Goal: Task Accomplishment & Management: Manage account settings

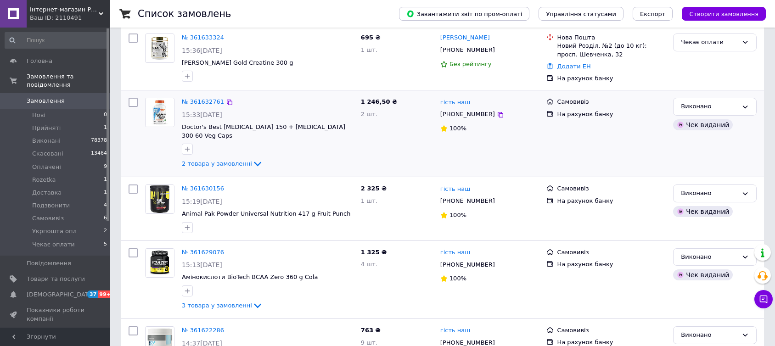
scroll to position [204, 0]
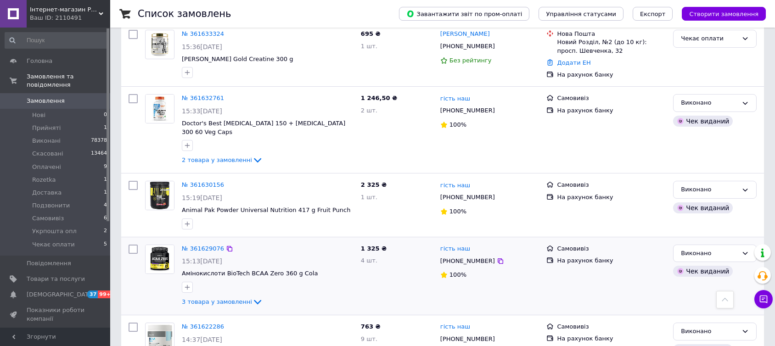
click at [56, 241] on span "Чекає оплати" at bounding box center [53, 245] width 43 height 8
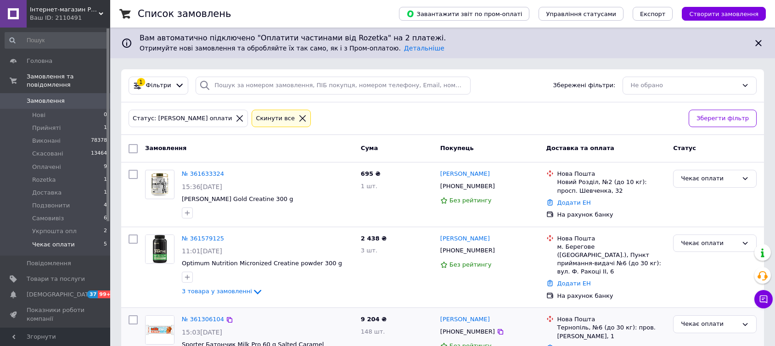
click at [267, 328] on div "15:03[DATE]" at bounding box center [268, 332] width 172 height 9
click at [205, 237] on link "№ 361579125" at bounding box center [203, 238] width 42 height 7
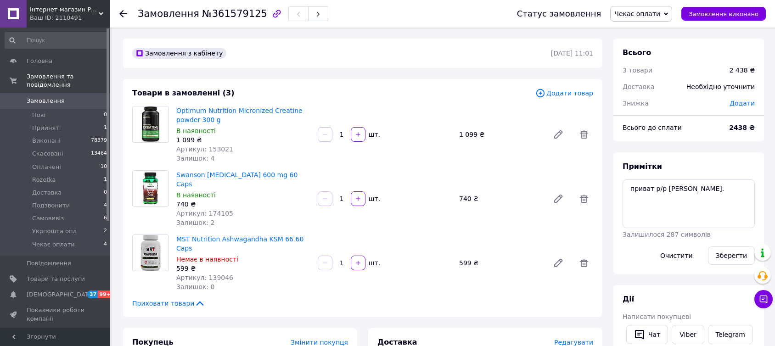
click at [120, 11] on icon at bounding box center [122, 13] width 7 height 7
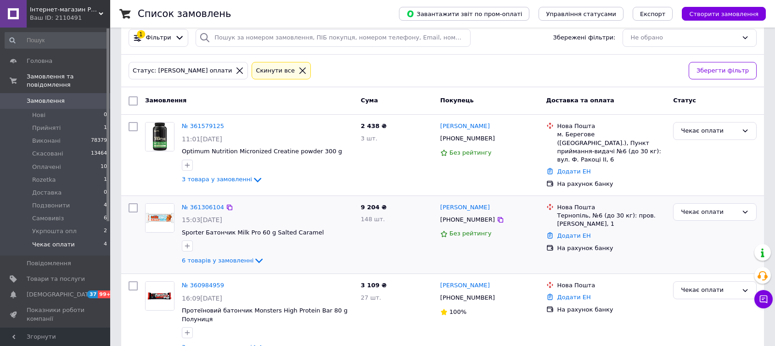
scroll to position [45, 0]
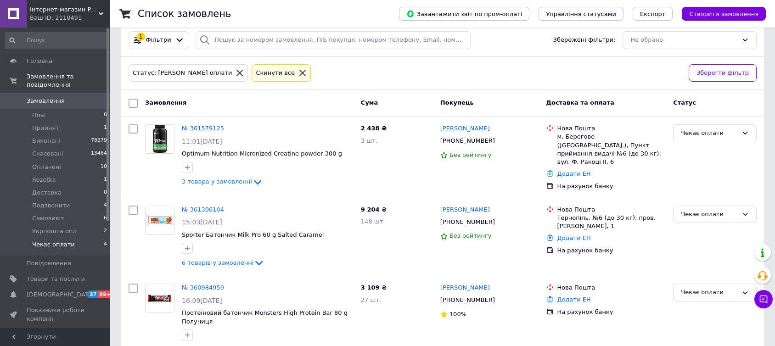
click at [44, 97] on span "Замовлення" at bounding box center [46, 101] width 38 height 8
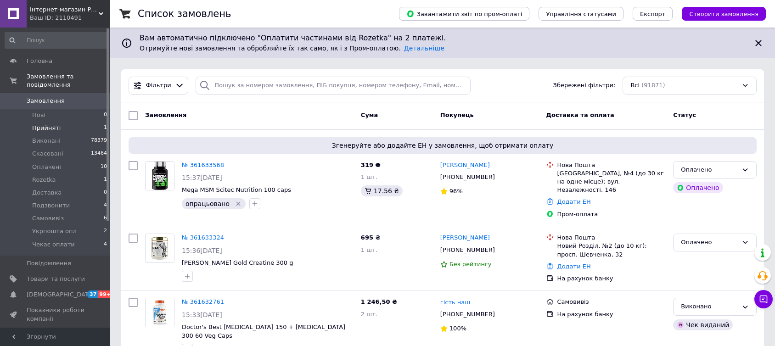
click at [43, 124] on span "Прийняті" at bounding box center [46, 128] width 28 height 8
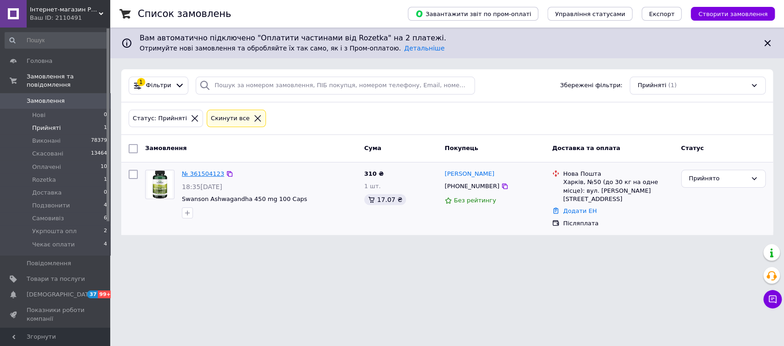
click at [197, 174] on link "№ 361504123" at bounding box center [203, 173] width 42 height 7
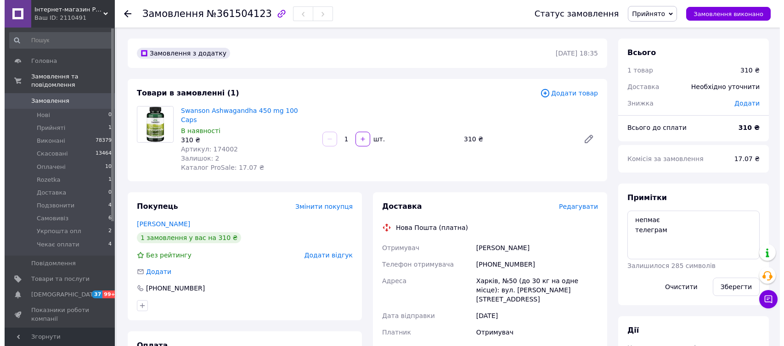
scroll to position [51, 0]
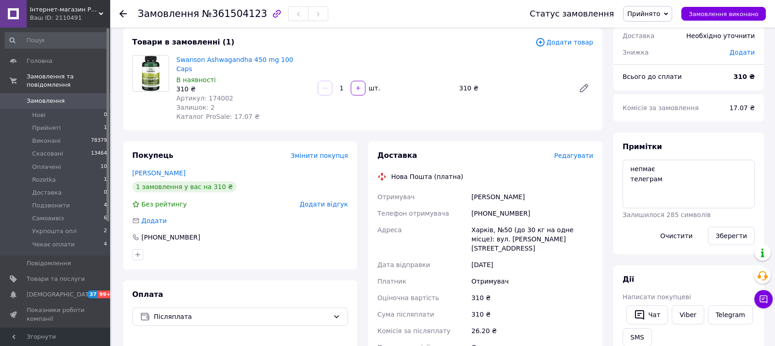
click at [574, 152] on span "Редагувати" at bounding box center [573, 155] width 39 height 7
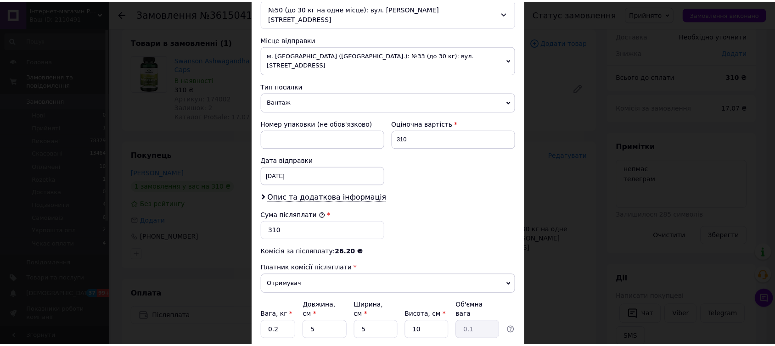
scroll to position [353, 0]
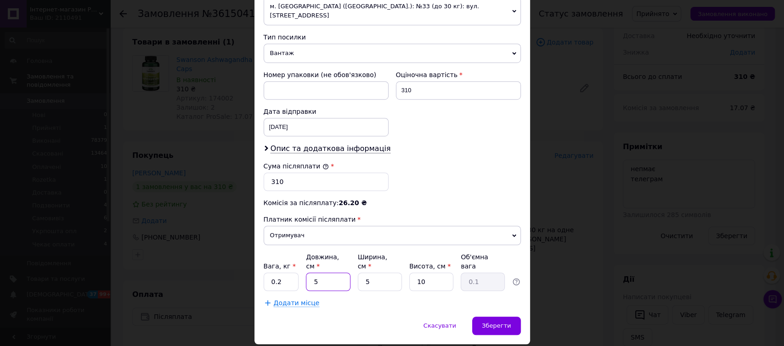
click at [306, 273] on input "5" at bounding box center [328, 282] width 44 height 18
type input "15"
type input "0.19"
type input "15"
click at [363, 273] on input "5" at bounding box center [380, 282] width 44 height 18
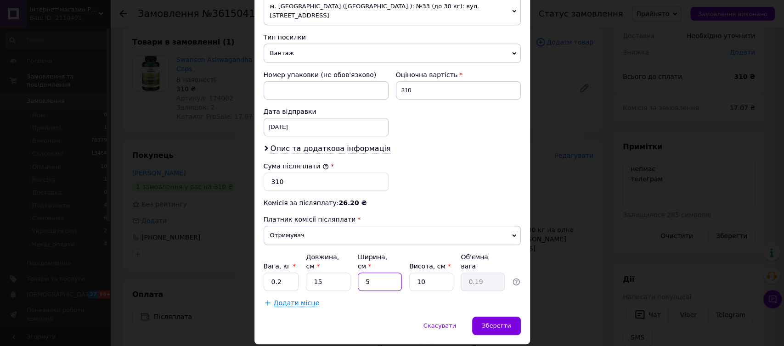
type input "15"
type input "0.56"
type input "15"
click at [438, 273] on input "10" at bounding box center [431, 282] width 44 height 18
type input "1"
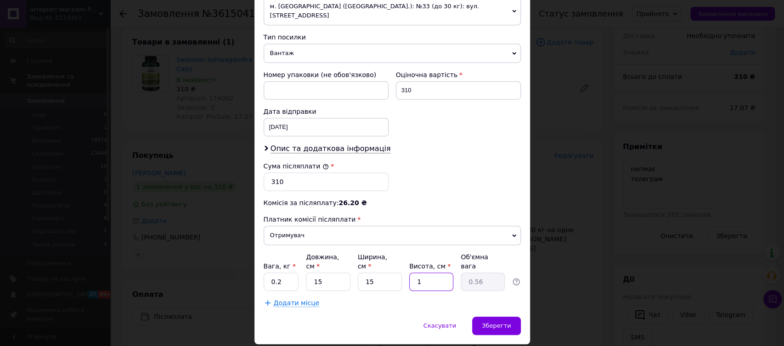
type input "0.1"
type input "5"
type input "0.28"
type input "5"
click at [492, 322] on span "Зберегти" at bounding box center [496, 325] width 29 height 7
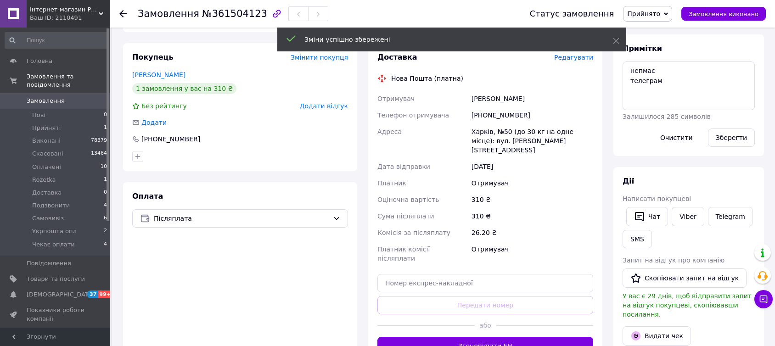
scroll to position [153, 0]
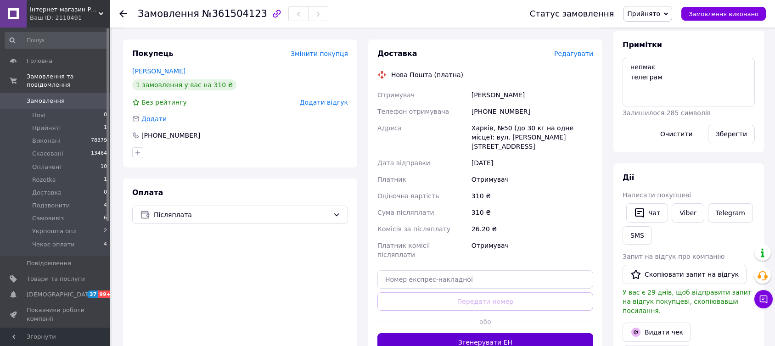
click at [439, 333] on button "Згенерувати ЕН" at bounding box center [486, 342] width 216 height 18
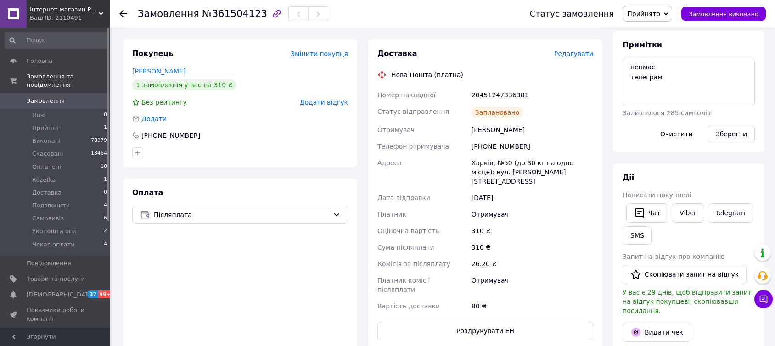
click at [121, 11] on icon at bounding box center [122, 13] width 7 height 7
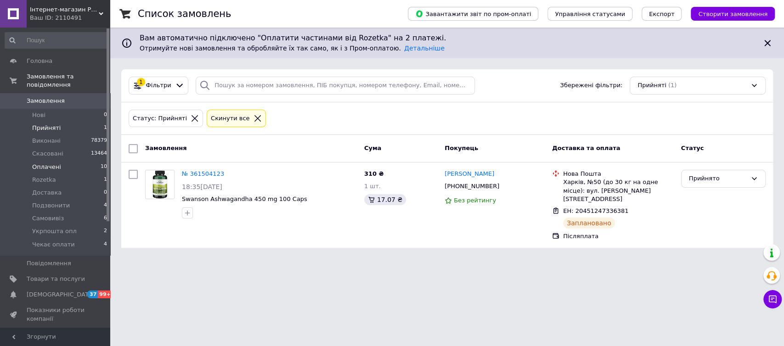
click at [48, 163] on span "Оплачені" at bounding box center [46, 167] width 29 height 8
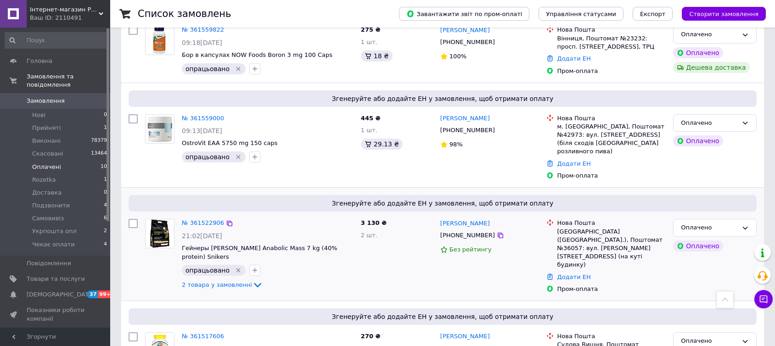
scroll to position [775, 0]
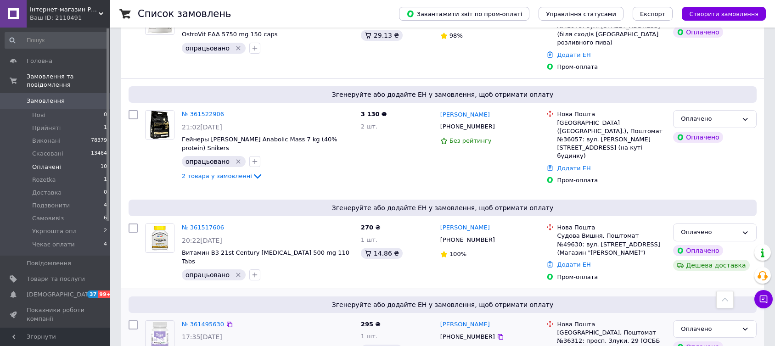
click at [200, 321] on link "№ 361495630" at bounding box center [203, 324] width 42 height 7
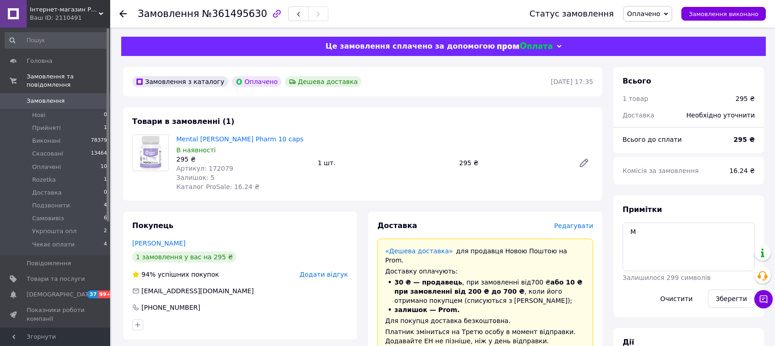
click at [573, 229] on span "Редагувати" at bounding box center [573, 225] width 39 height 7
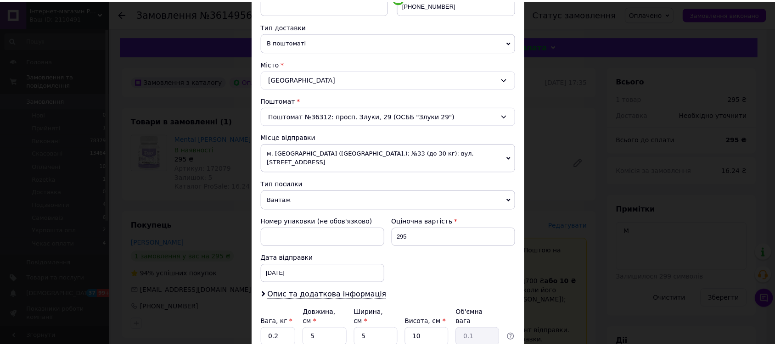
scroll to position [255, 0]
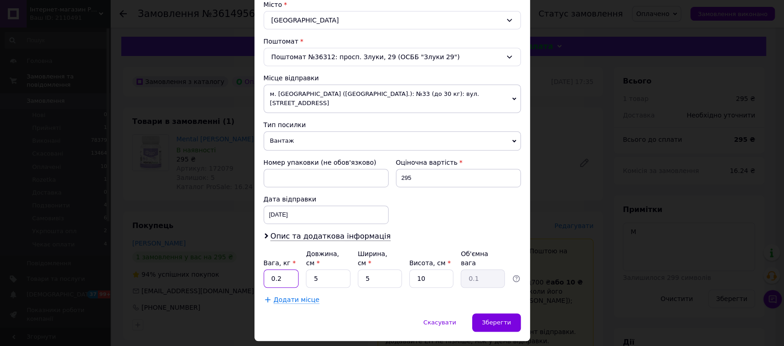
click at [284, 270] on input "0.2" at bounding box center [281, 279] width 35 height 18
type input "0.1"
click at [308, 270] on input "5" at bounding box center [328, 279] width 44 height 18
type input "15"
type input "0.19"
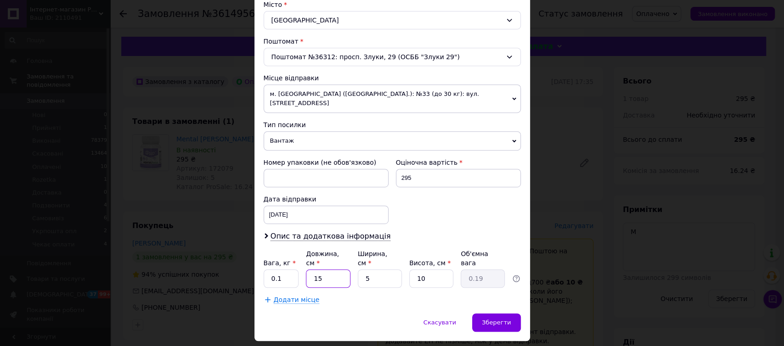
type input "15"
click at [360, 270] on input "5" at bounding box center [380, 279] width 44 height 18
type input "15"
type input "0.56"
type input "15"
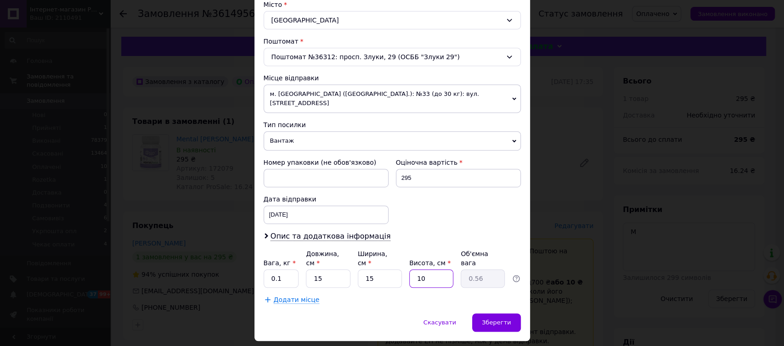
click at [429, 270] on input "10" at bounding box center [431, 279] width 44 height 18
type input "1"
type input "0.1"
type input "3"
type input "0.17"
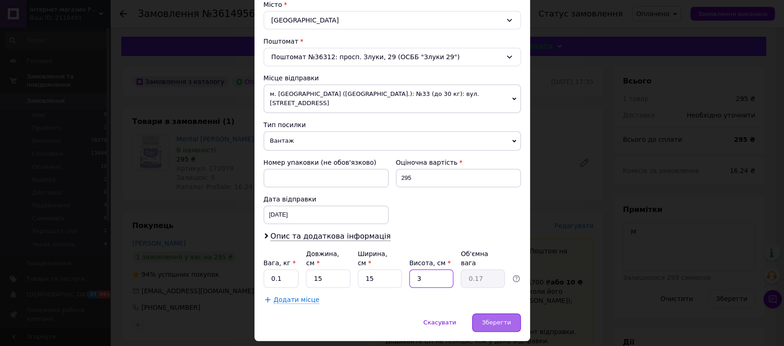
type input "3"
click at [496, 319] on span "Зберегти" at bounding box center [496, 322] width 29 height 7
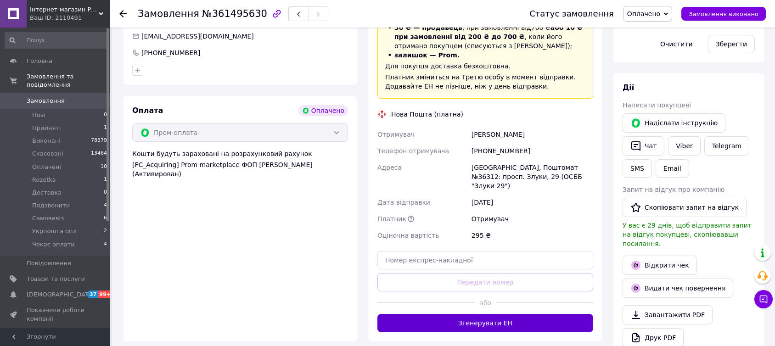
click at [443, 314] on button "Згенерувати ЕН" at bounding box center [486, 323] width 216 height 18
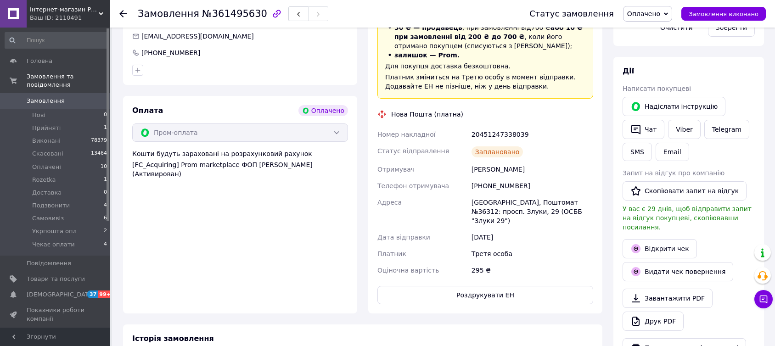
click at [122, 12] on icon at bounding box center [122, 13] width 7 height 7
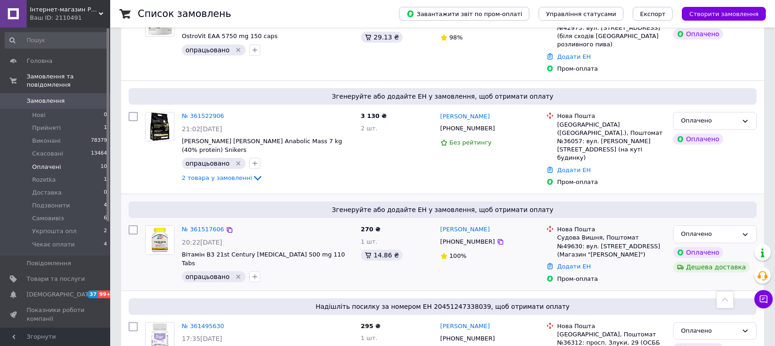
scroll to position [776, 0]
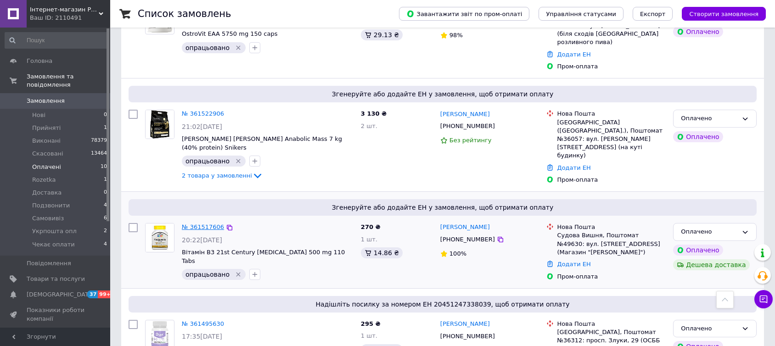
click at [200, 224] on link "№ 361517606" at bounding box center [203, 227] width 42 height 7
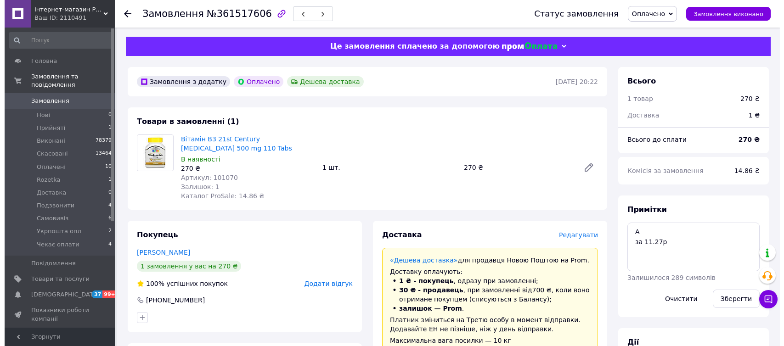
scroll to position [204, 0]
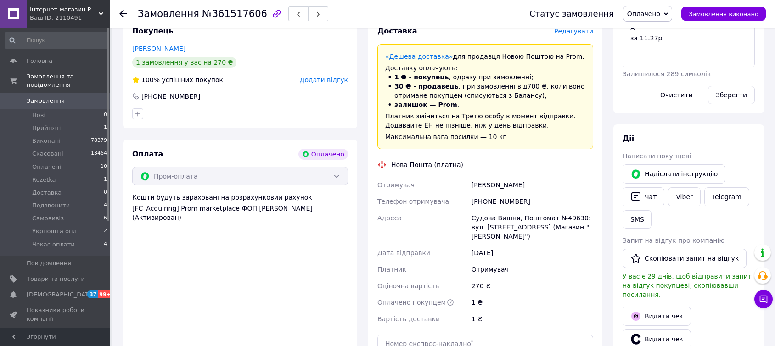
click at [576, 31] on span "Редагувати" at bounding box center [573, 31] width 39 height 7
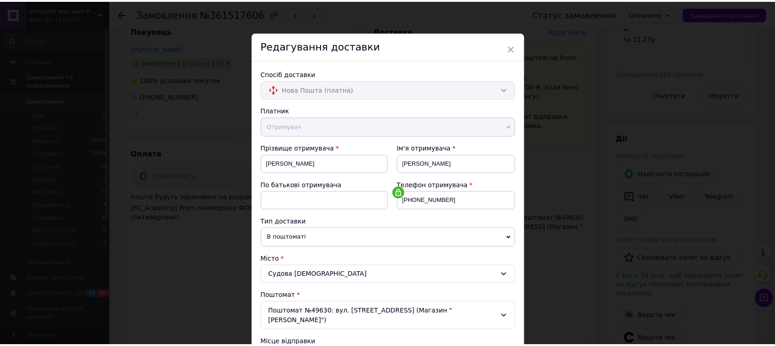
scroll to position [255, 0]
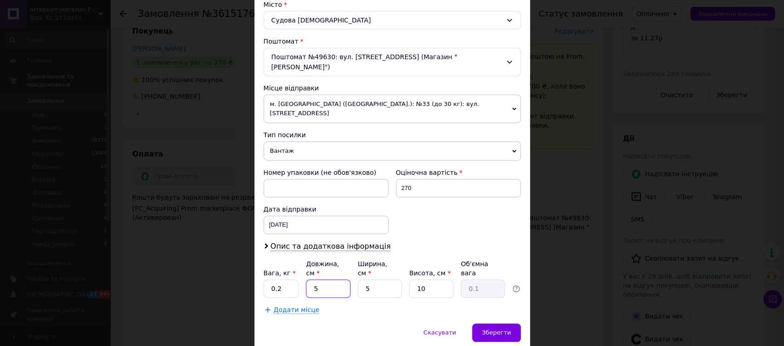
click at [308, 280] on input "5" at bounding box center [328, 289] width 44 height 18
type input "15"
type input "0.19"
type input "15"
click at [358, 280] on input "5" at bounding box center [380, 289] width 44 height 18
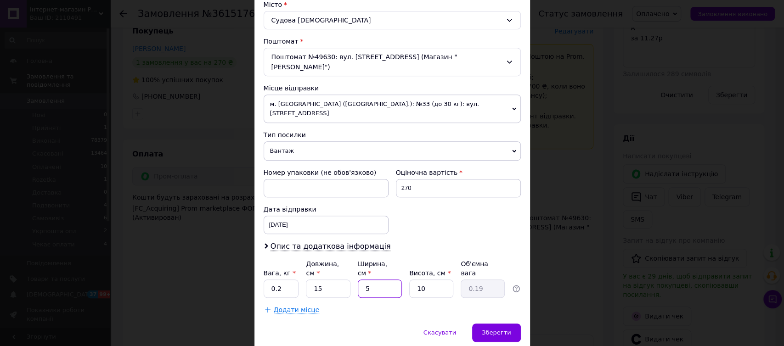
type input "15"
type input "0.56"
type input "15"
click at [432, 280] on input "10" at bounding box center [431, 289] width 44 height 18
type input "1"
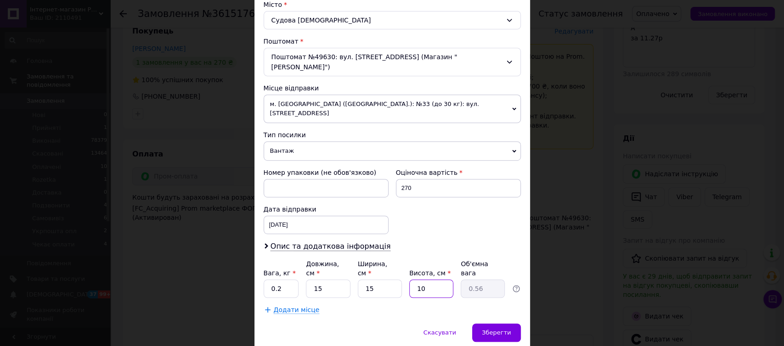
type input "0.1"
type input "5"
type input "0.28"
type input "5"
click at [493, 324] on div "Зберегти" at bounding box center [496, 333] width 48 height 18
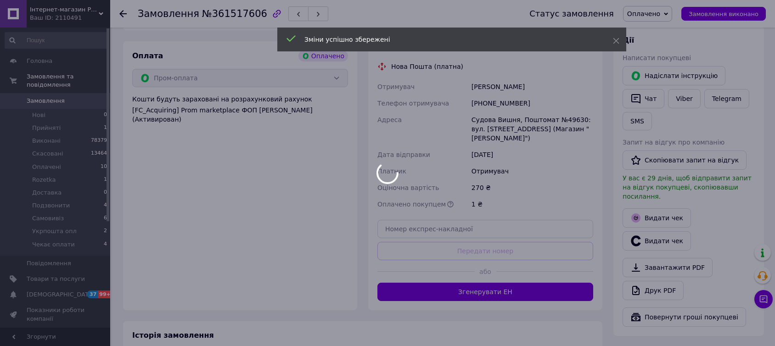
scroll to position [306, 0]
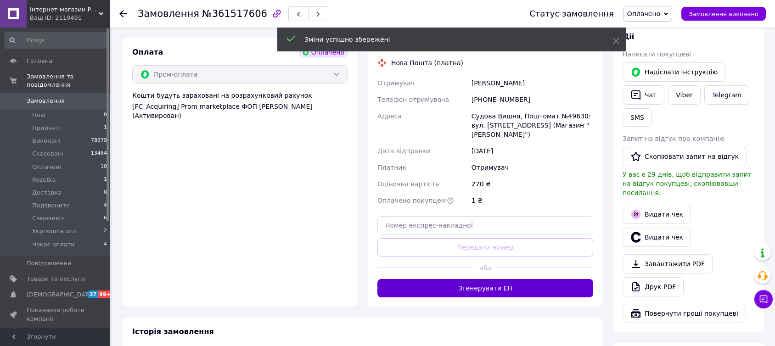
click at [430, 279] on button "Згенерувати ЕН" at bounding box center [486, 288] width 216 height 18
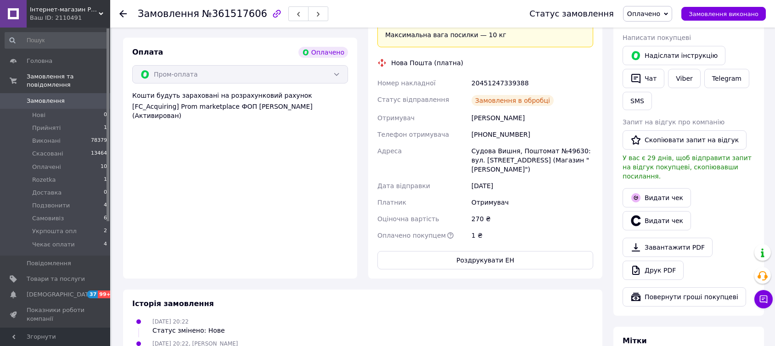
scroll to position [13, 0]
click at [121, 11] on icon at bounding box center [122, 13] width 7 height 7
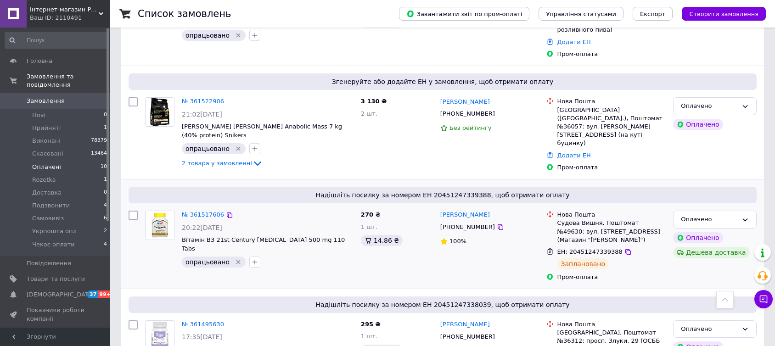
scroll to position [687, 0]
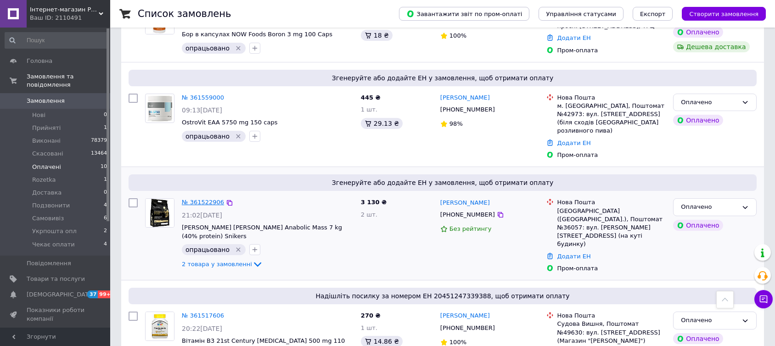
click at [201, 199] on link "№ 361522906" at bounding box center [203, 202] width 42 height 7
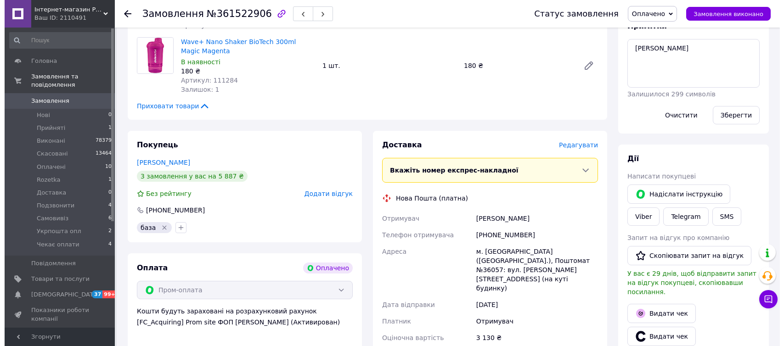
scroll to position [153, 0]
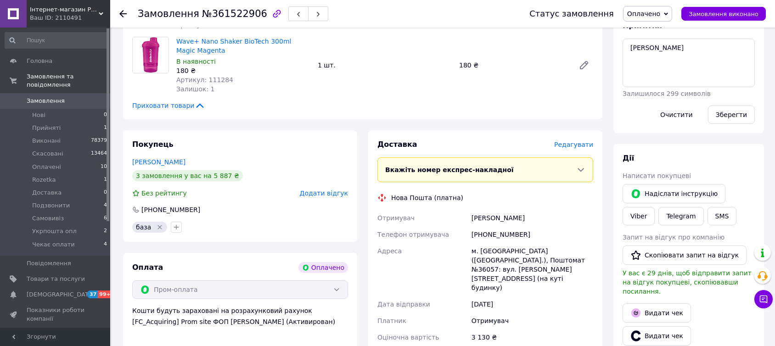
click at [577, 145] on span "Редагувати" at bounding box center [573, 144] width 39 height 7
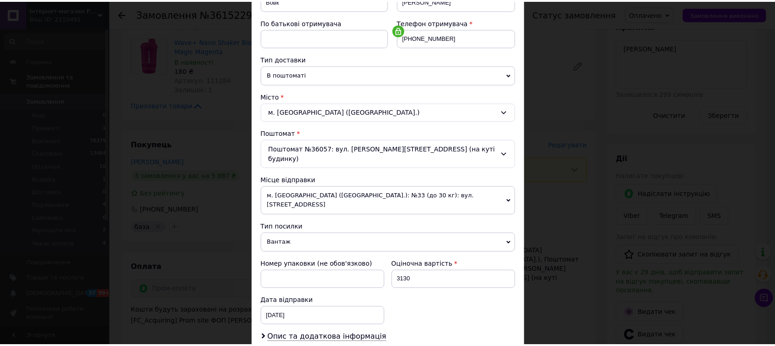
scroll to position [262, 0]
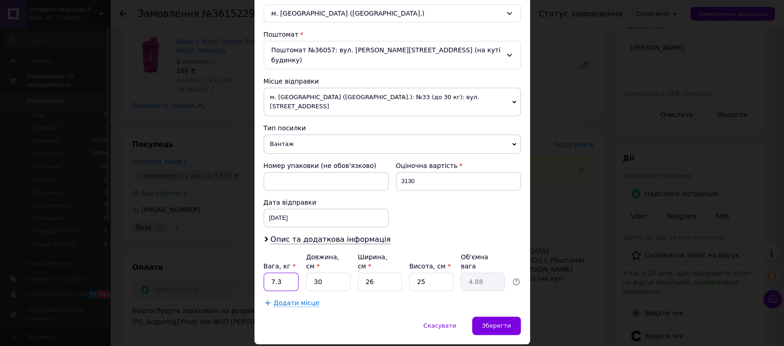
click at [290, 273] on input "7.3" at bounding box center [281, 282] width 35 height 18
type input "7"
click at [327, 273] on input "30" at bounding box center [328, 282] width 44 height 18
type input "3"
type input "0.49"
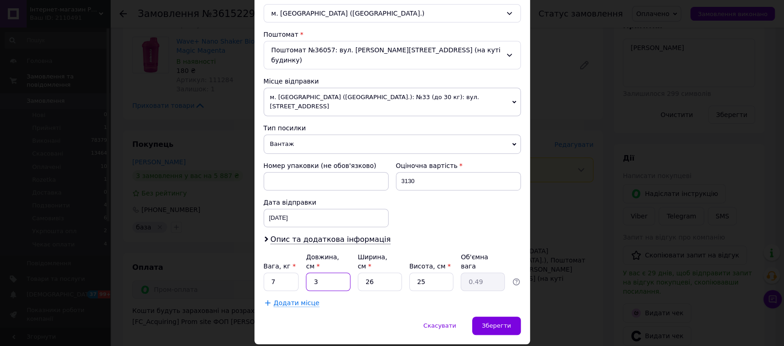
type input "35"
type input "5.69"
type input "35"
click at [384, 273] on input "26" at bounding box center [380, 282] width 44 height 18
type input "2"
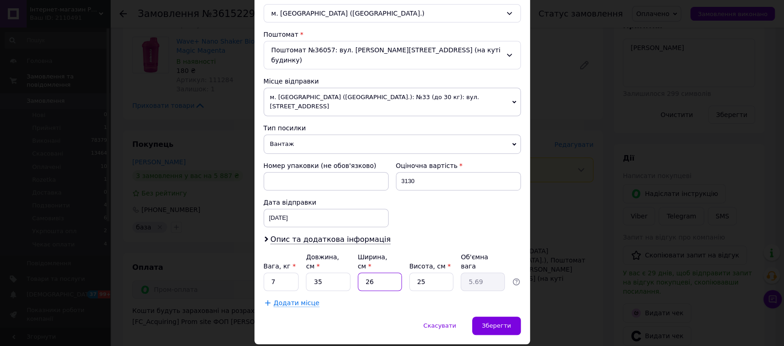
type input "0.44"
type input "3"
type input "0.66"
type input "30"
type input "6.56"
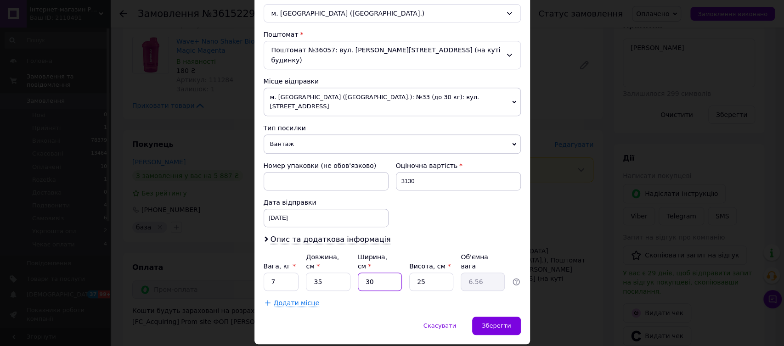
type input "30"
click at [332, 273] on input "35" at bounding box center [328, 282] width 44 height 18
type input "3"
type input "0.56"
type input "4"
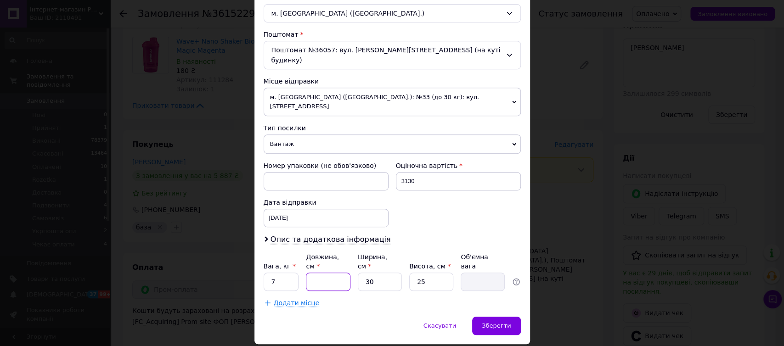
type input "0.75"
type input "40"
type input "7.5"
type input "40"
click at [423, 273] on input "25" at bounding box center [431, 282] width 44 height 18
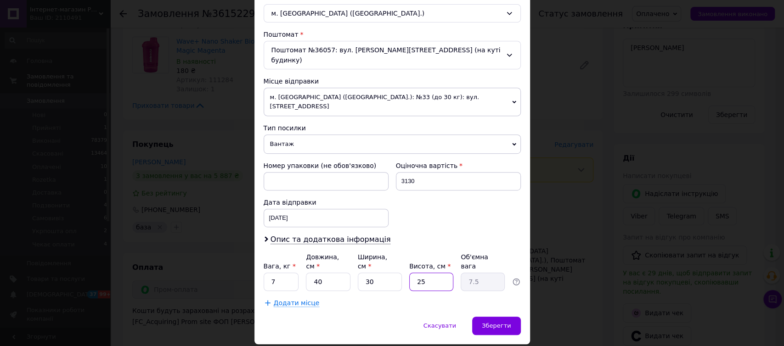
type input "2"
type input "0.6"
type input "1"
type input "0.3"
type input "15"
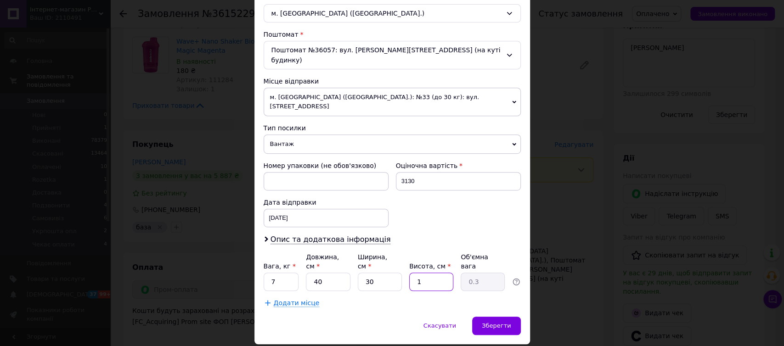
type input "4.5"
type input "15"
click at [279, 273] on input "7" at bounding box center [281, 282] width 35 height 18
type input "5"
click at [490, 322] on span "Зберегти" at bounding box center [496, 325] width 29 height 7
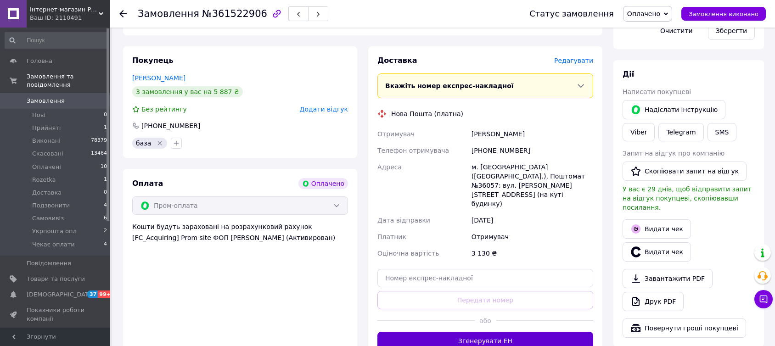
scroll to position [255, 0]
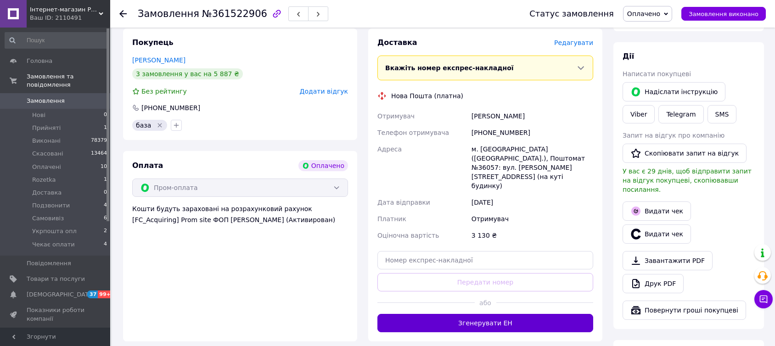
click at [435, 314] on button "Згенерувати ЕН" at bounding box center [486, 323] width 216 height 18
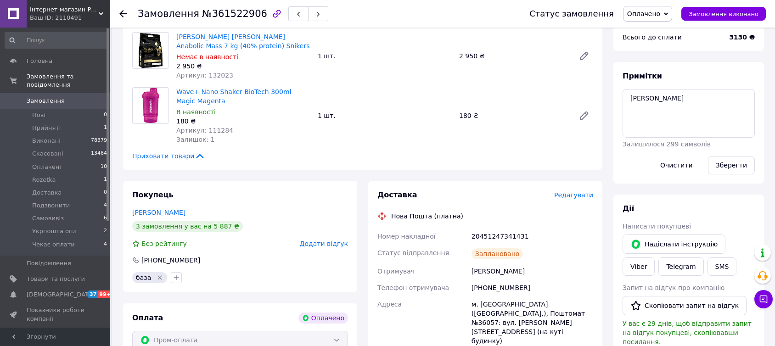
scroll to position [102, 0]
click at [122, 12] on icon at bounding box center [122, 13] width 7 height 7
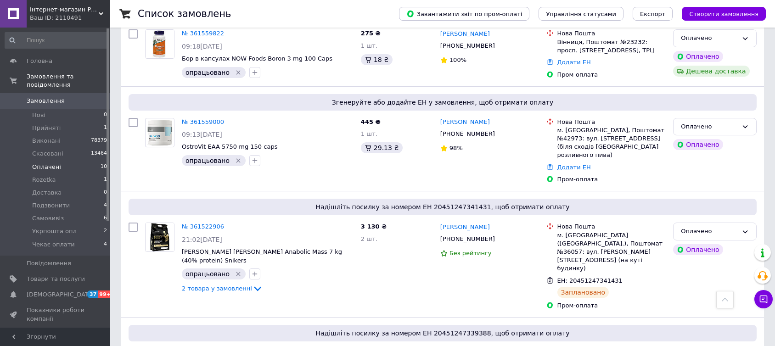
scroll to position [663, 0]
click at [201, 118] on link "№ 361559000" at bounding box center [203, 121] width 42 height 7
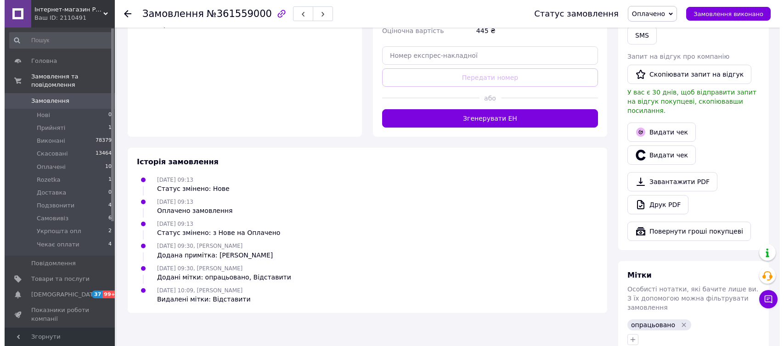
scroll to position [82, 0]
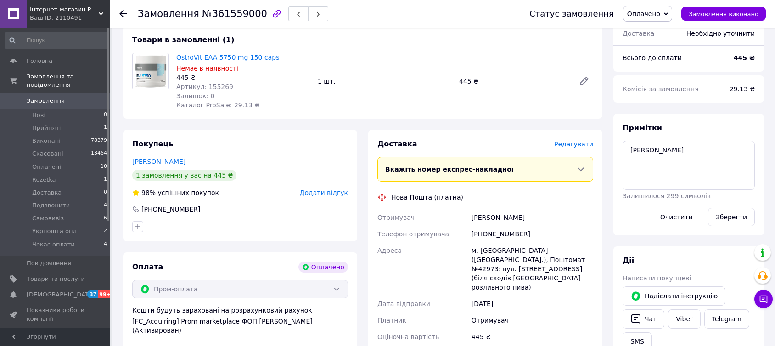
click at [577, 146] on span "Редагувати" at bounding box center [573, 144] width 39 height 7
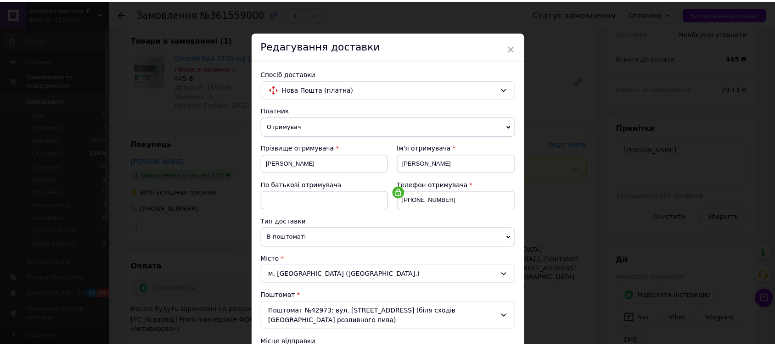
scroll to position [262, 0]
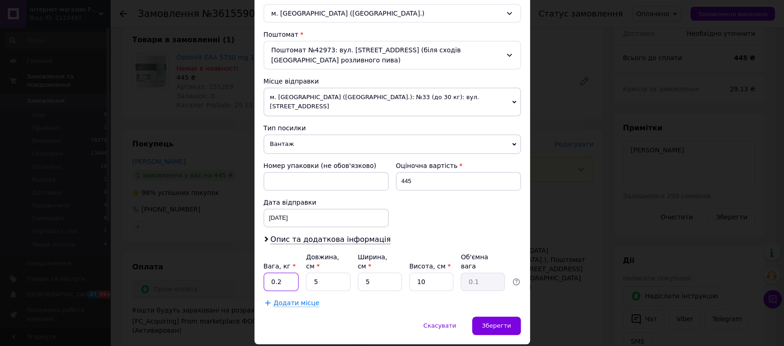
click at [283, 273] on input "0.2" at bounding box center [281, 282] width 35 height 18
type input "0.3"
click at [306, 273] on input "5" at bounding box center [328, 282] width 44 height 18
type input "15"
type input "0.19"
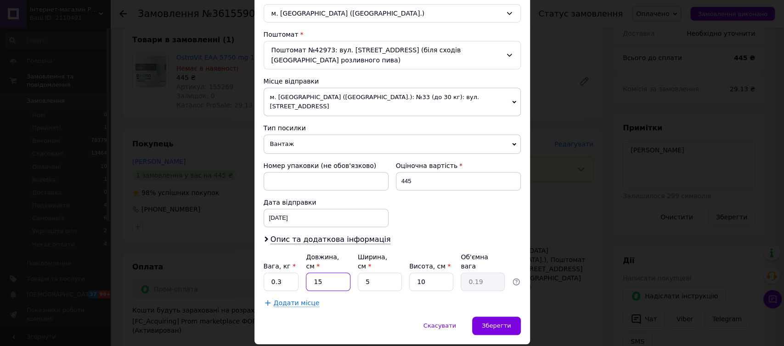
type input "15"
drag, startPoint x: 356, startPoint y: 247, endPoint x: 359, endPoint y: 254, distance: 7.7
click at [358, 273] on input "5" at bounding box center [380, 282] width 44 height 18
type input "15"
type input "0.56"
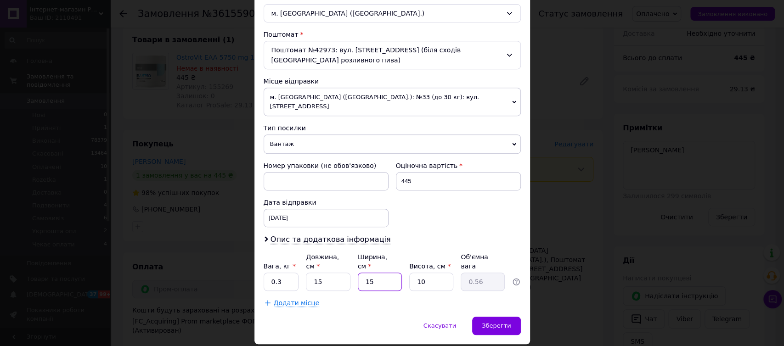
type input "15"
click at [430, 273] on input "10" at bounding box center [431, 282] width 44 height 18
type input "1"
type input "0.1"
type input "8"
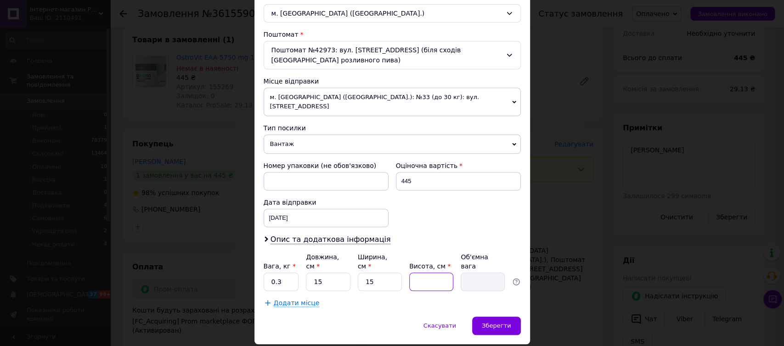
type input "0.45"
type input "8"
click at [498, 322] on span "Зберегти" at bounding box center [496, 325] width 29 height 7
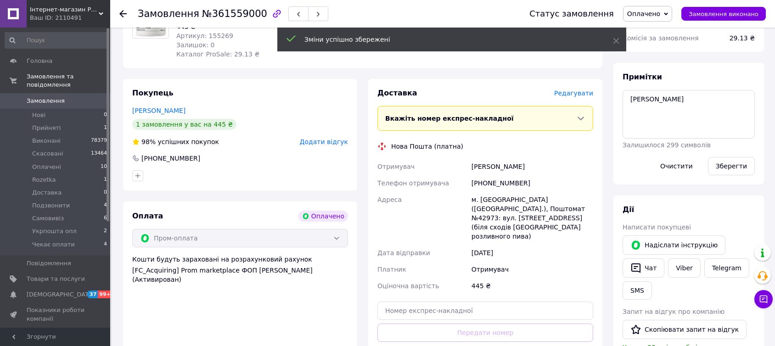
scroll to position [184, 0]
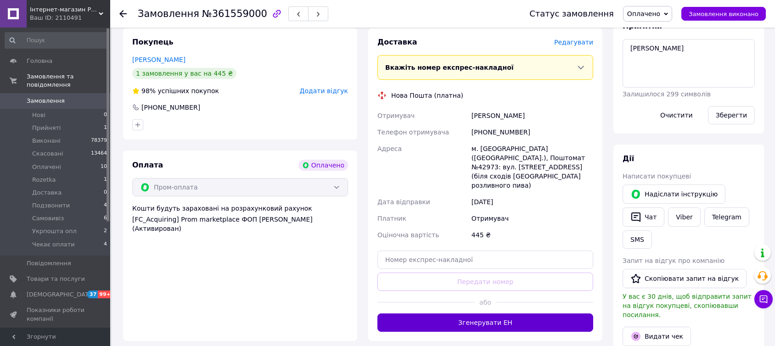
click at [451, 314] on button "Згенерувати ЕН" at bounding box center [486, 323] width 216 height 18
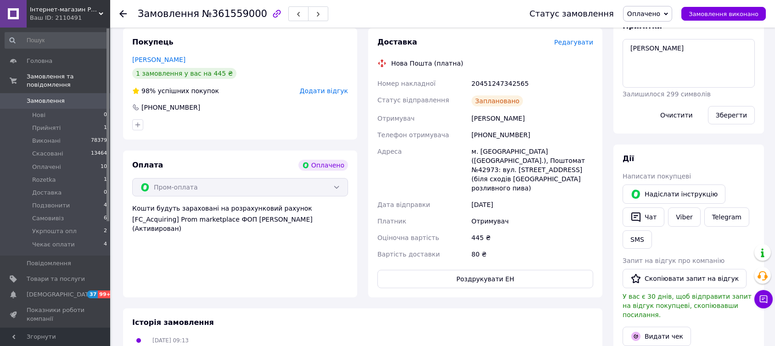
click at [121, 13] on icon at bounding box center [122, 13] width 7 height 7
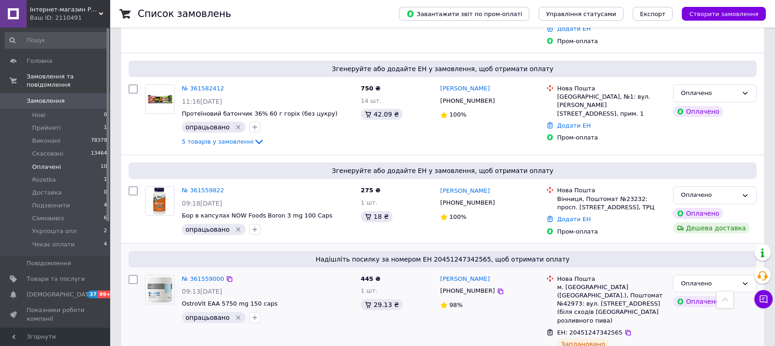
scroll to position [510, 0]
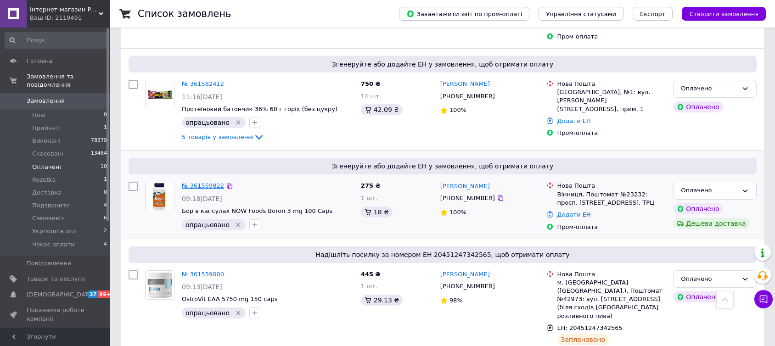
click at [195, 182] on link "№ 361559822" at bounding box center [203, 185] width 42 height 7
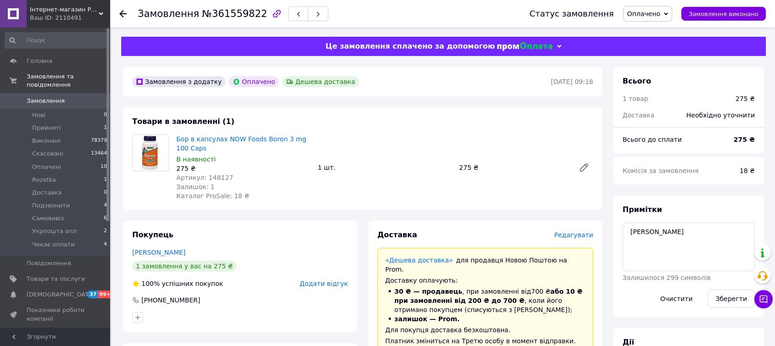
click at [576, 236] on span "Редагувати" at bounding box center [573, 234] width 39 height 7
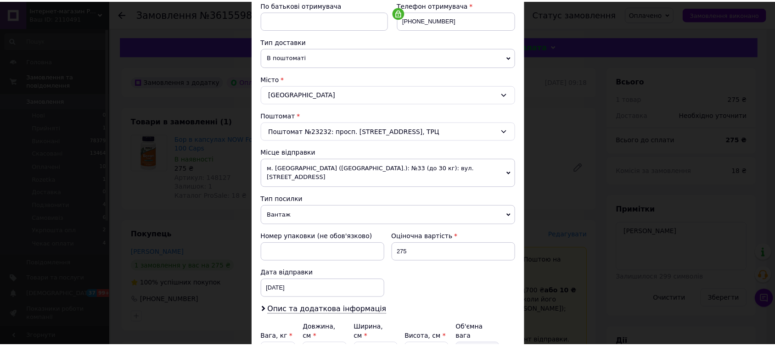
scroll to position [262, 0]
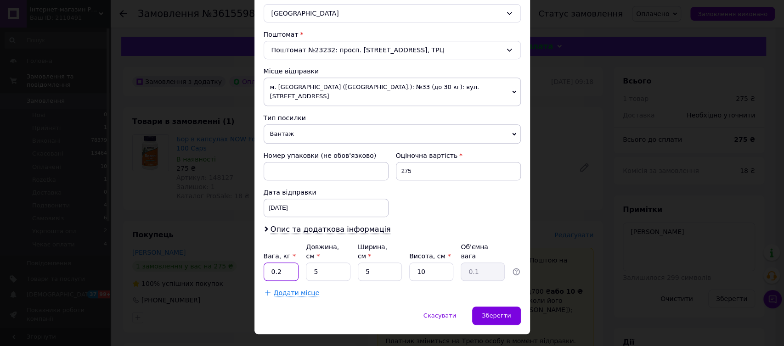
drag, startPoint x: 289, startPoint y: 249, endPoint x: 289, endPoint y: 254, distance: 5.1
click at [289, 263] on input "0.2" at bounding box center [281, 272] width 35 height 18
type input "0.1"
click at [310, 263] on input "5" at bounding box center [328, 272] width 44 height 18
type input "15"
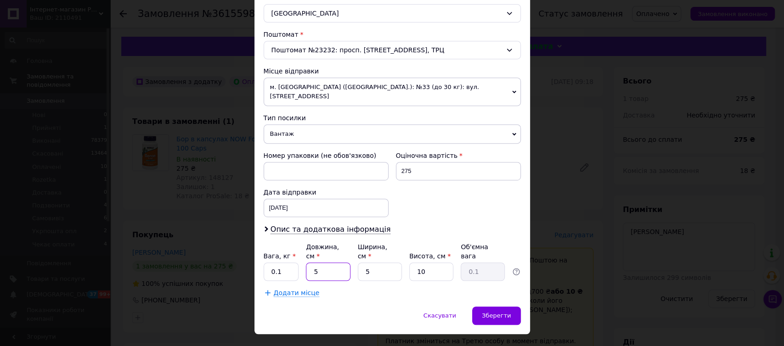
type input "0.19"
type input "15"
click at [361, 263] on input "5" at bounding box center [380, 272] width 44 height 18
type input "15"
type input "0.56"
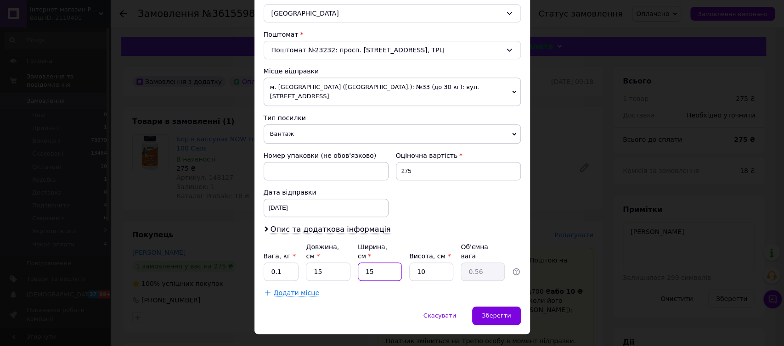
type input "15"
click at [431, 263] on input "10" at bounding box center [431, 272] width 44 height 18
type input "1"
type input "0.1"
type input "5"
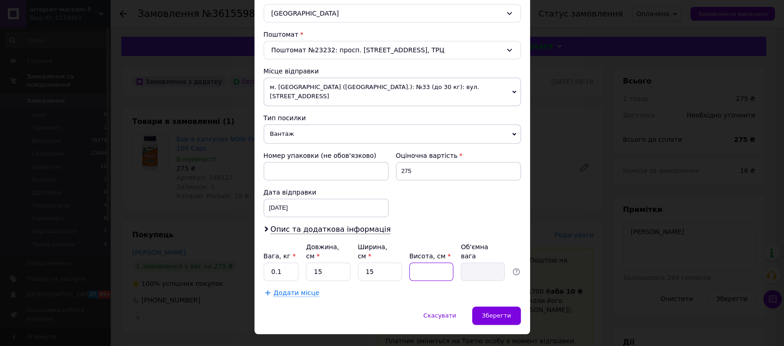
type input "0.28"
type input "5"
click at [500, 312] on span "Зберегти" at bounding box center [496, 315] width 29 height 7
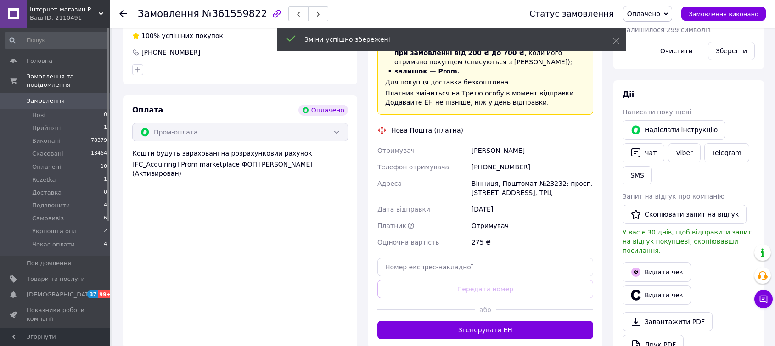
scroll to position [255, 0]
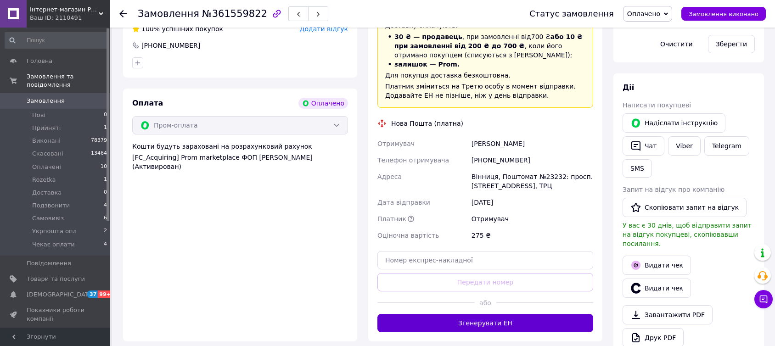
click at [411, 314] on button "Згенерувати ЕН" at bounding box center [486, 323] width 216 height 18
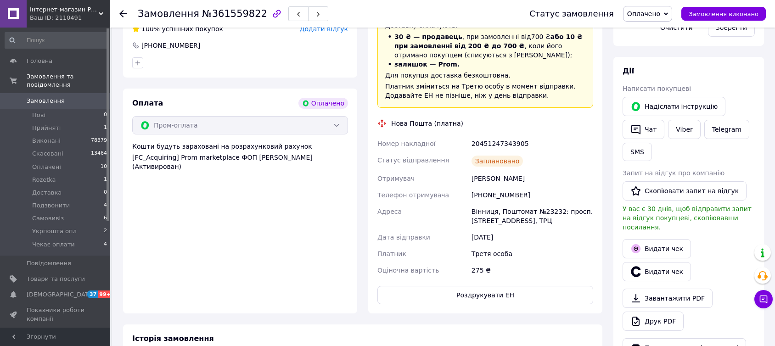
click at [123, 12] on icon at bounding box center [122, 13] width 7 height 7
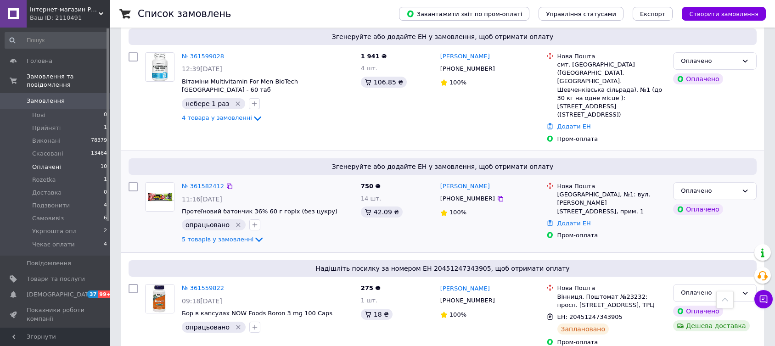
scroll to position [408, 0]
click at [206, 183] on link "№ 361582412" at bounding box center [203, 186] width 42 height 7
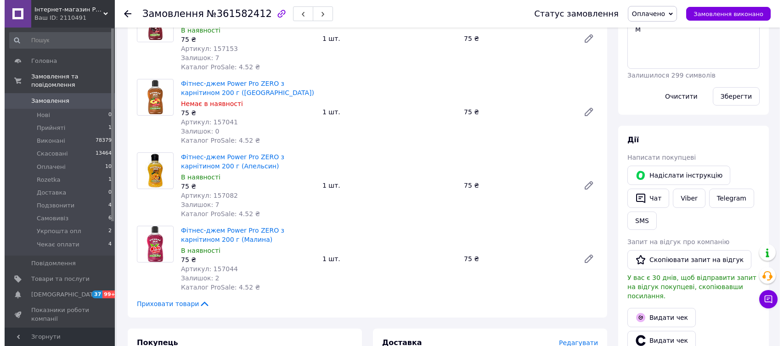
scroll to position [306, 0]
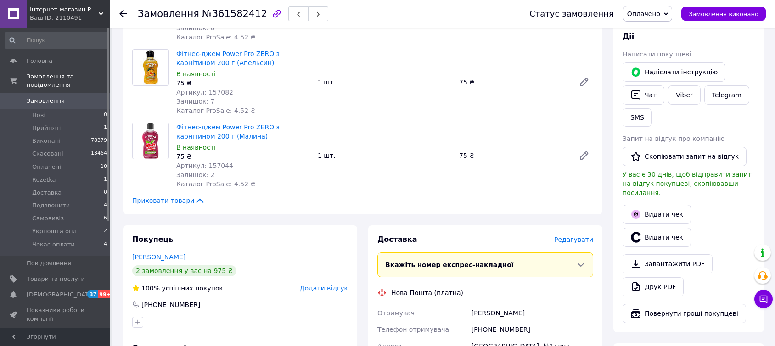
click at [574, 240] on span "Редагувати" at bounding box center [573, 239] width 39 height 7
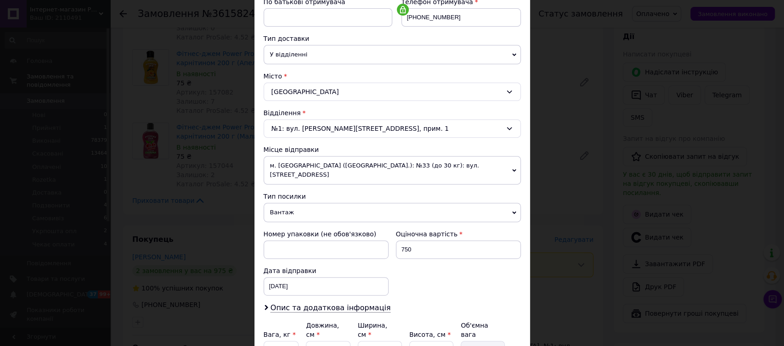
scroll to position [204, 0]
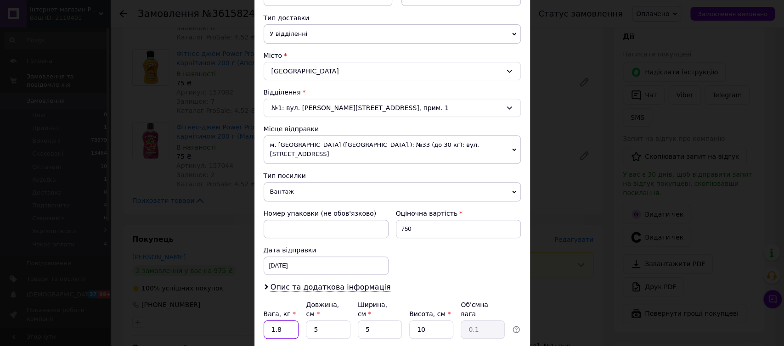
click at [285, 321] on input "1.8" at bounding box center [281, 330] width 35 height 18
type input "1."
click at [308, 321] on input "5" at bounding box center [328, 330] width 44 height 18
type input "25"
type input "0.31"
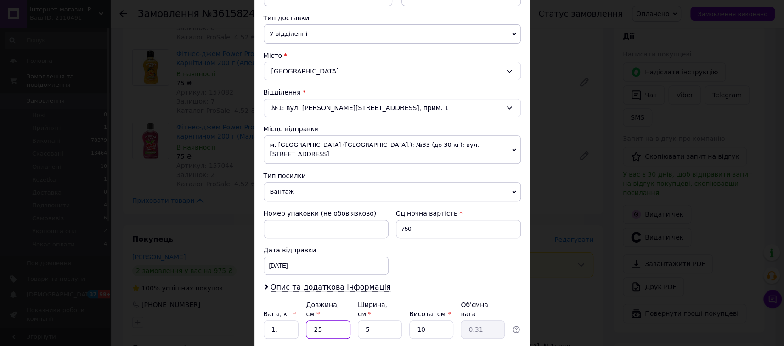
type input "25"
click at [360, 321] on input "5" at bounding box center [380, 330] width 44 height 18
type input "15"
type input "0.94"
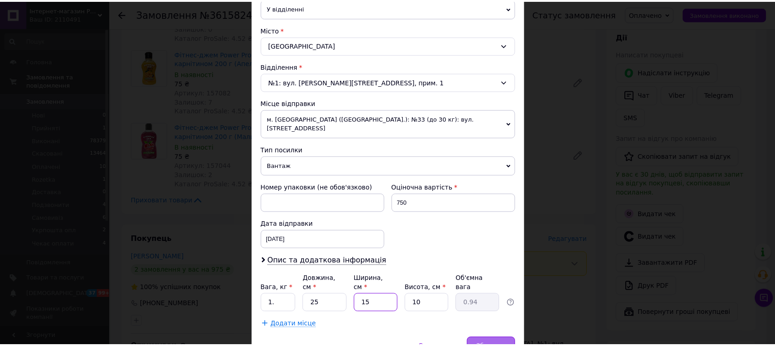
scroll to position [255, 0]
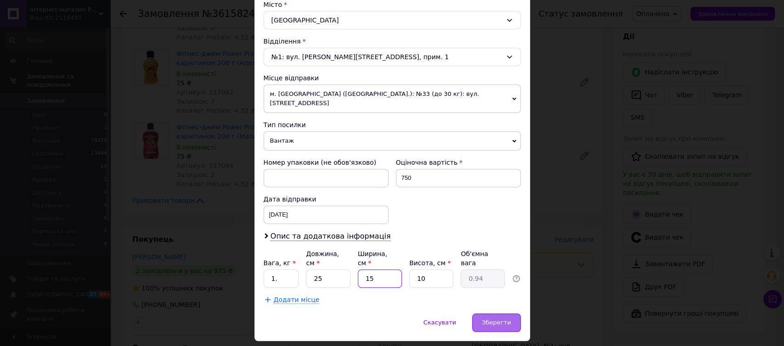
type input "15"
click at [500, 319] on span "Зберегти" at bounding box center [496, 322] width 29 height 7
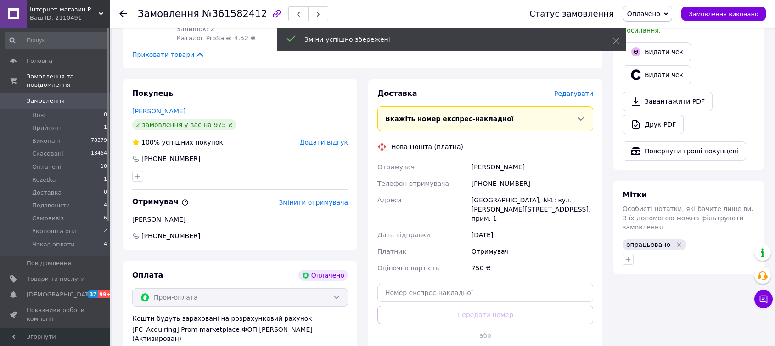
scroll to position [459, 0]
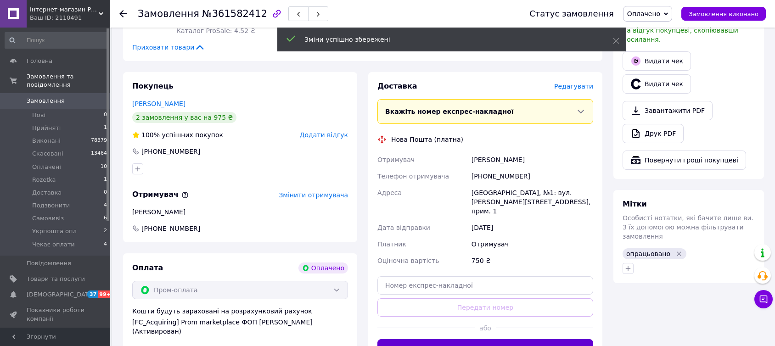
click at [427, 339] on button "Згенерувати ЕН" at bounding box center [486, 348] width 216 height 18
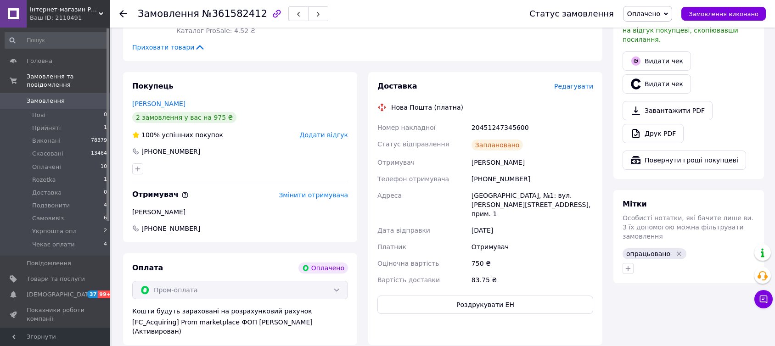
click at [122, 12] on icon at bounding box center [122, 13] width 7 height 7
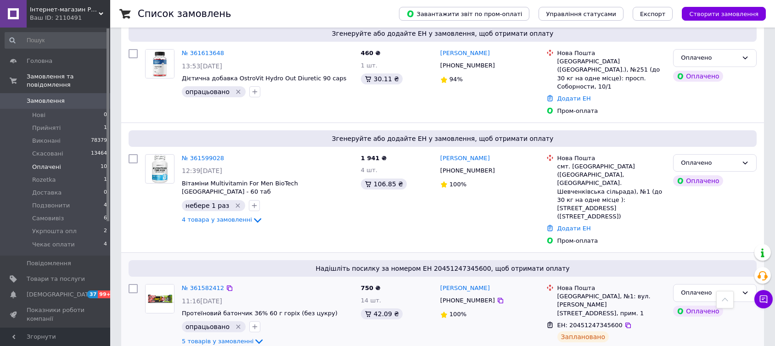
scroll to position [204, 0]
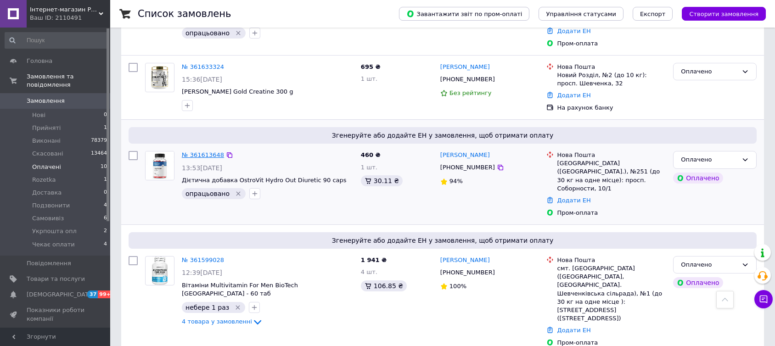
click at [202, 152] on link "№ 361613648" at bounding box center [203, 155] width 42 height 7
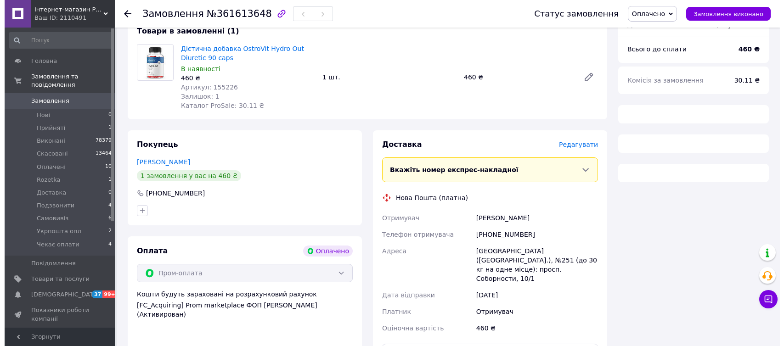
scroll to position [47, 0]
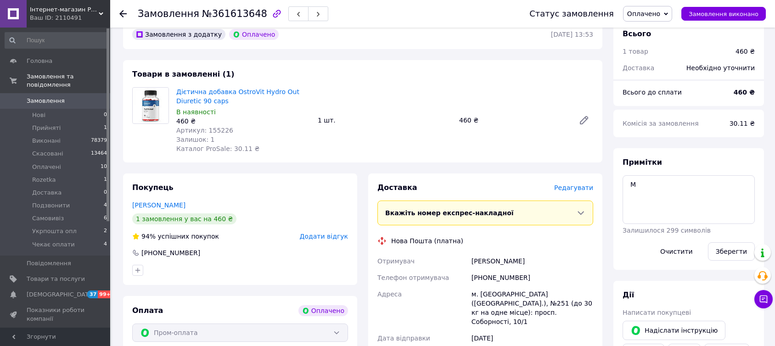
click at [574, 188] on span "Редагувати" at bounding box center [573, 187] width 39 height 7
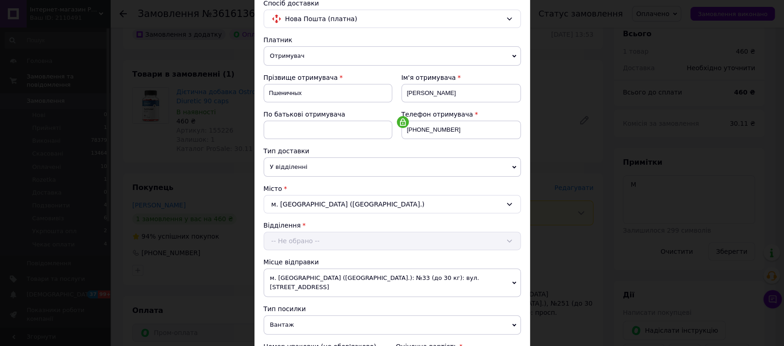
scroll to position [204, 0]
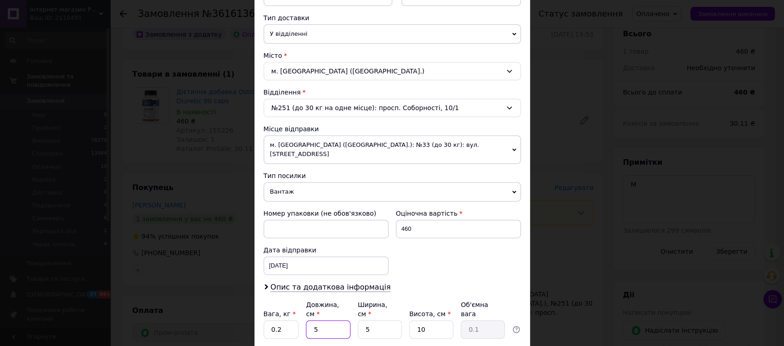
click at [307, 321] on input "5" at bounding box center [328, 330] width 44 height 18
type input "15"
type input "0.19"
type input "15"
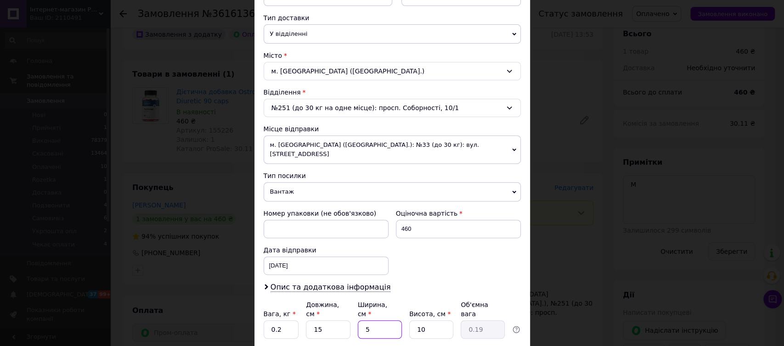
type input "0.56"
click at [359, 321] on input "15" at bounding box center [380, 330] width 44 height 18
type input "15"
click at [438, 321] on input "10" at bounding box center [431, 330] width 44 height 18
type input "1"
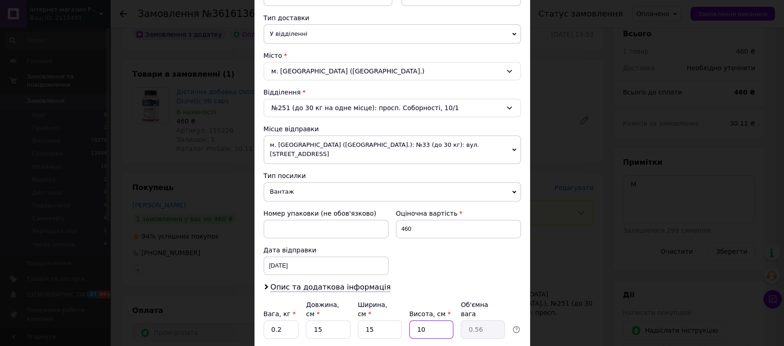
type input "0.1"
type input "5"
type input "0.28"
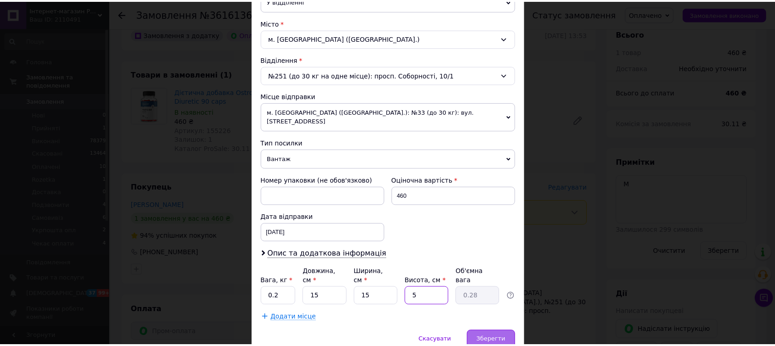
scroll to position [255, 0]
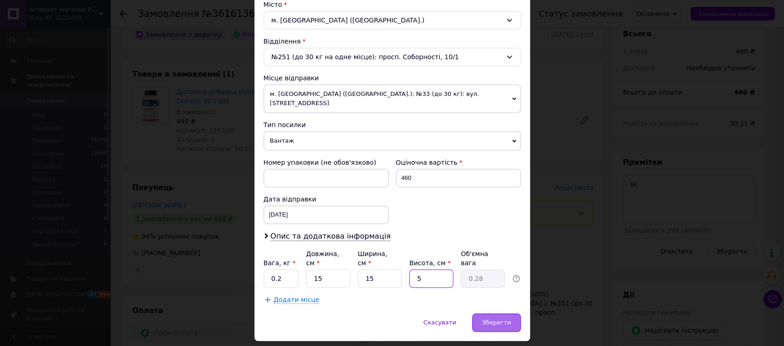
type input "5"
click at [493, 319] on span "Зберегти" at bounding box center [496, 322] width 29 height 7
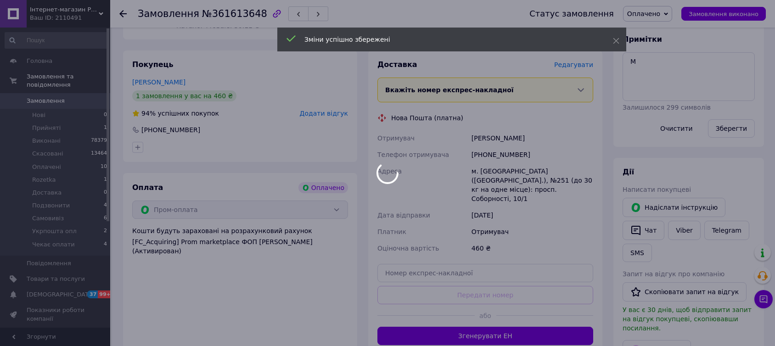
scroll to position [200, 0]
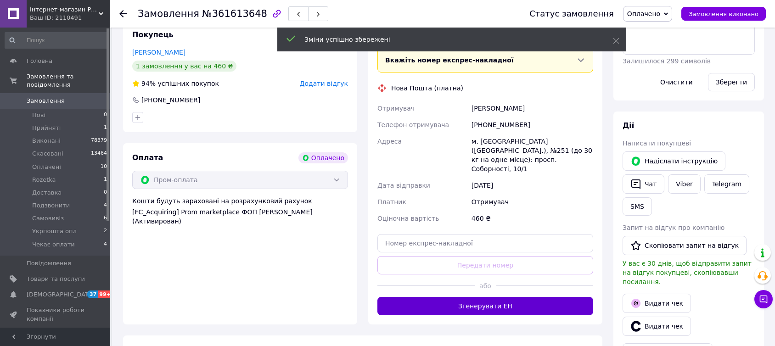
click at [425, 297] on button "Згенерувати ЕН" at bounding box center [486, 306] width 216 height 18
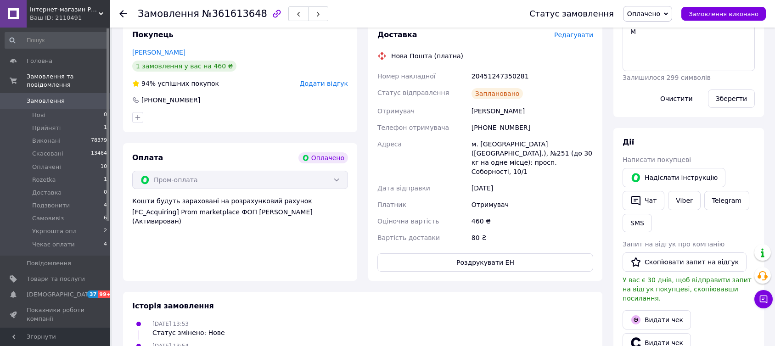
click at [123, 12] on icon at bounding box center [122, 13] width 7 height 7
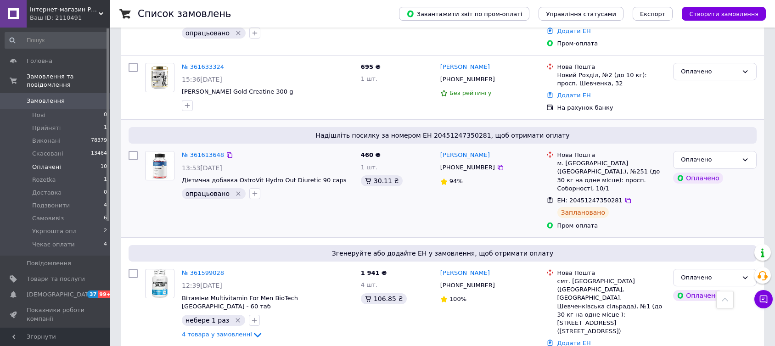
scroll to position [102, 0]
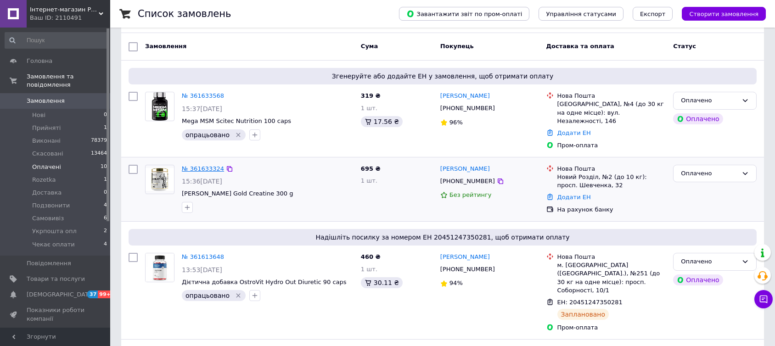
click at [193, 165] on link "№ 361633324" at bounding box center [203, 168] width 42 height 7
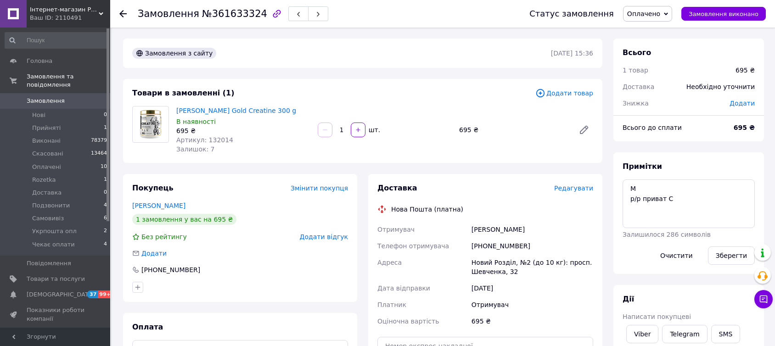
click at [575, 189] on span "Редагувати" at bounding box center [573, 188] width 39 height 7
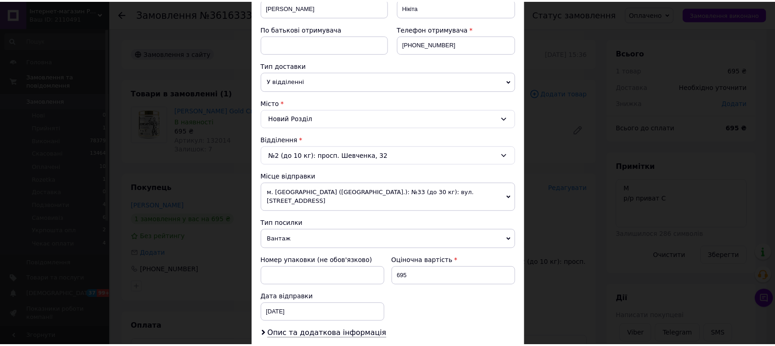
scroll to position [255, 0]
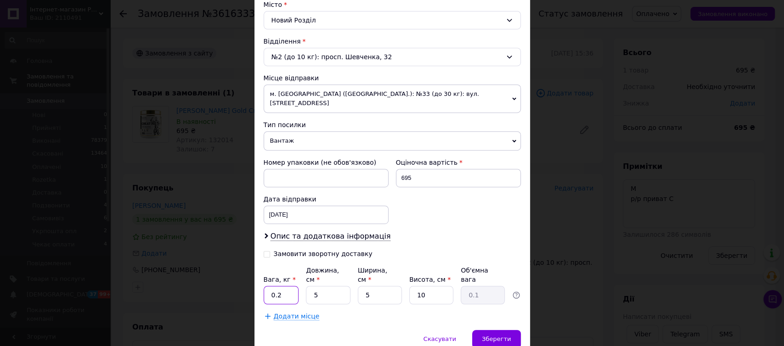
click at [287, 286] on input "0.2" at bounding box center [281, 295] width 35 height 18
type input "0.3"
click at [312, 286] on input "5" at bounding box center [328, 295] width 44 height 18
type input "15"
type input "0.19"
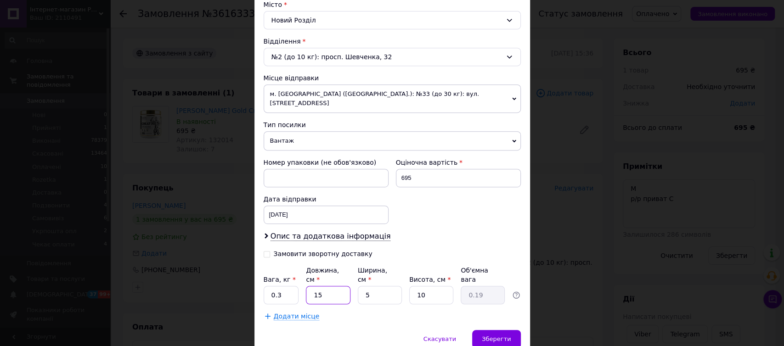
type input "15"
click at [363, 286] on input "5" at bounding box center [380, 295] width 44 height 18
type input "15"
type input "0.56"
type input "15"
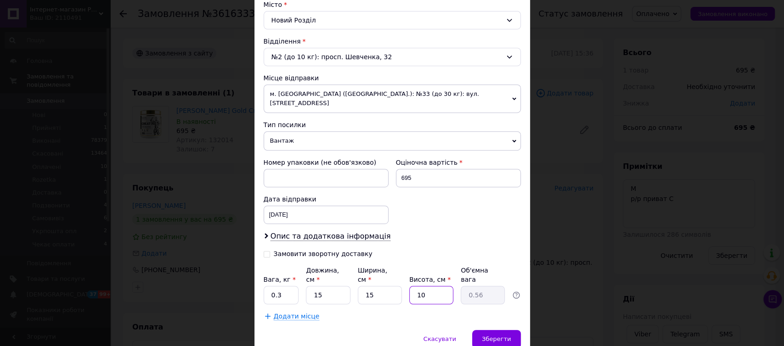
click at [428, 286] on input "10" at bounding box center [431, 295] width 44 height 18
type input "1"
type input "0.1"
type input "8"
type input "0.45"
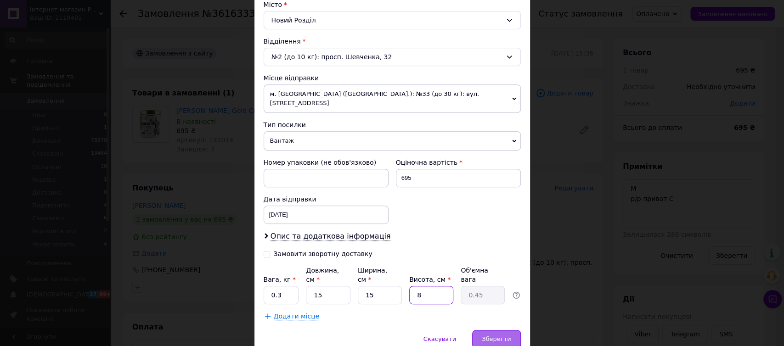
type input "8"
click at [485, 336] on span "Зберегти" at bounding box center [496, 339] width 29 height 7
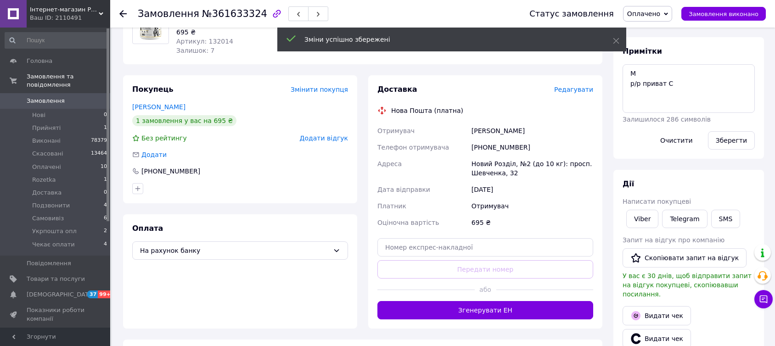
scroll to position [153, 0]
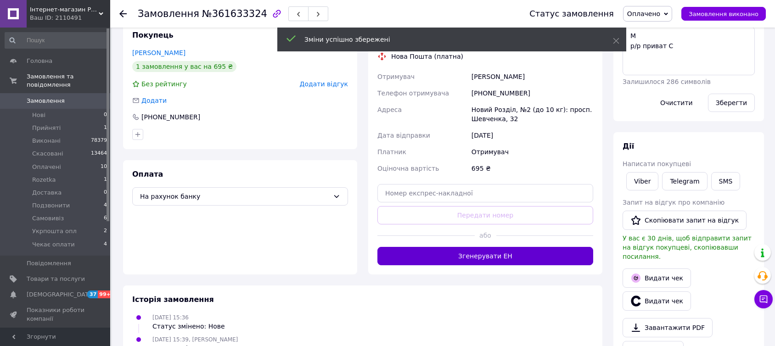
click at [425, 260] on button "Згенерувати ЕН" at bounding box center [486, 256] width 216 height 18
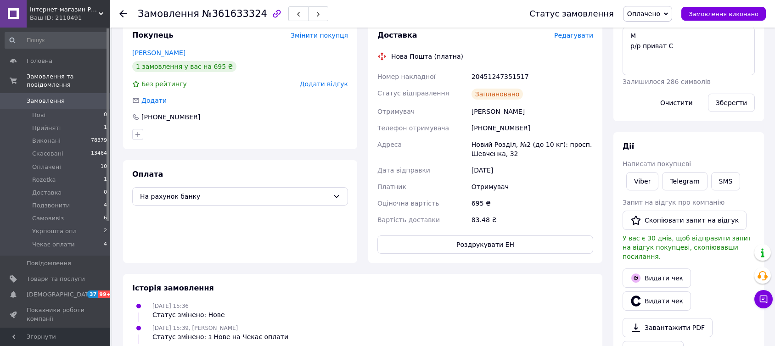
click at [122, 12] on icon at bounding box center [122, 13] width 7 height 7
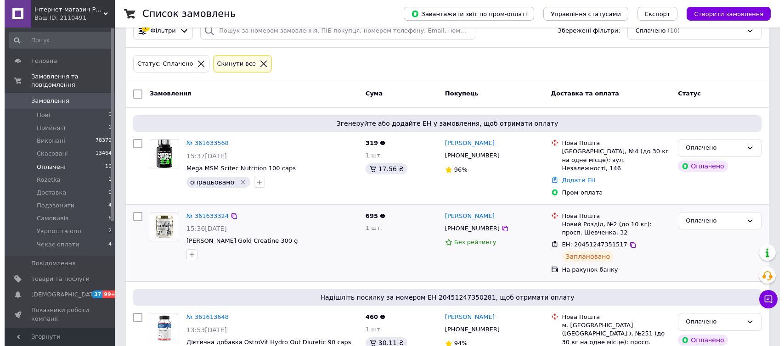
scroll to position [51, 0]
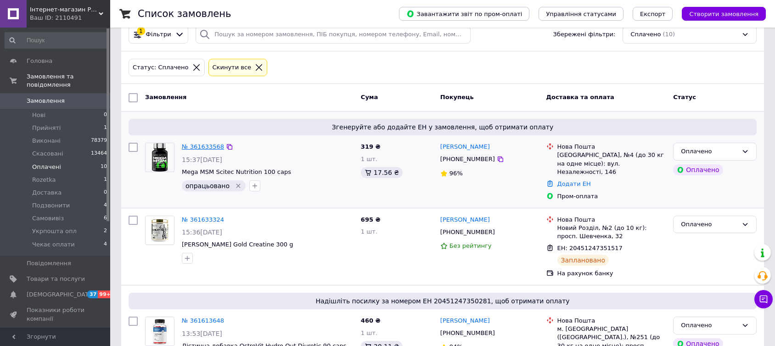
click at [199, 146] on link "№ 361633568" at bounding box center [203, 146] width 42 height 7
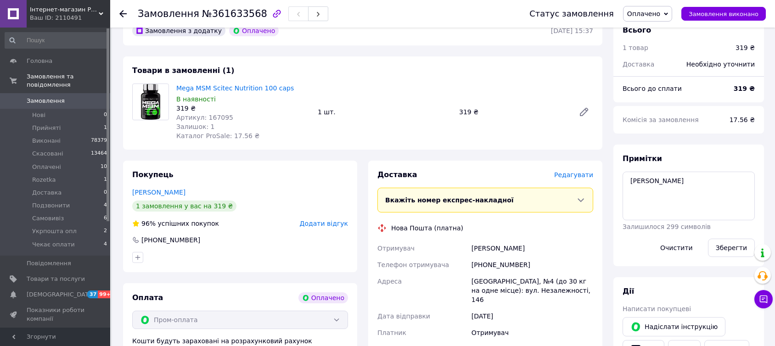
click at [577, 175] on span "Редагувати" at bounding box center [573, 174] width 39 height 7
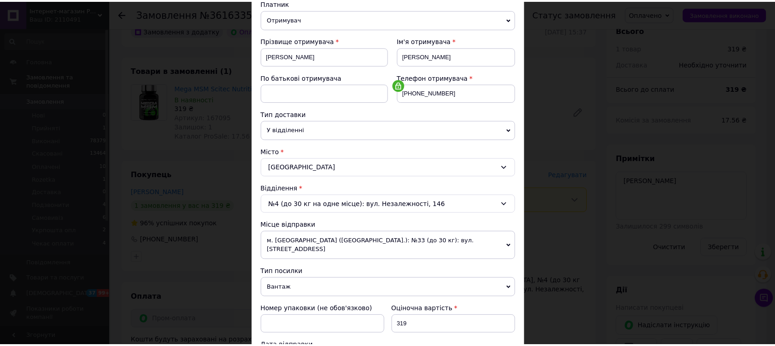
scroll to position [255, 0]
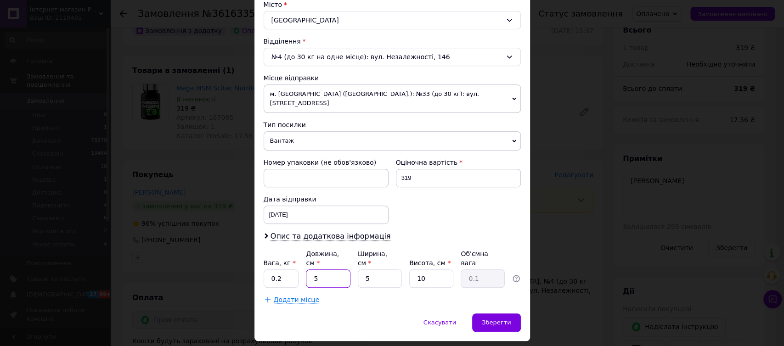
click at [306, 270] on input "5" at bounding box center [328, 279] width 44 height 18
type input "15"
type input "0.19"
type input "15"
click at [358, 270] on input "5" at bounding box center [380, 279] width 44 height 18
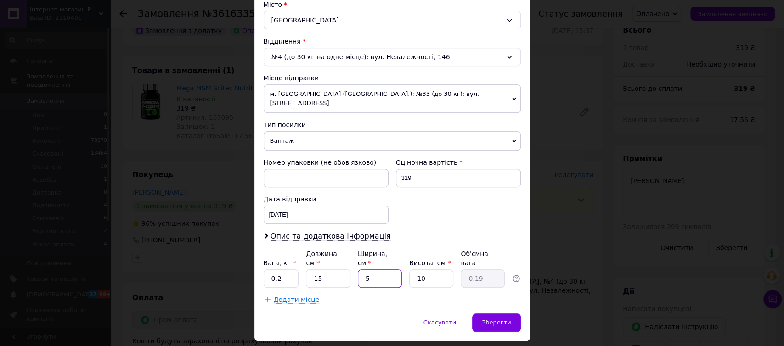
type input "15"
type input "0.56"
type input "15"
click at [429, 270] on input "10" at bounding box center [431, 279] width 44 height 18
type input "1"
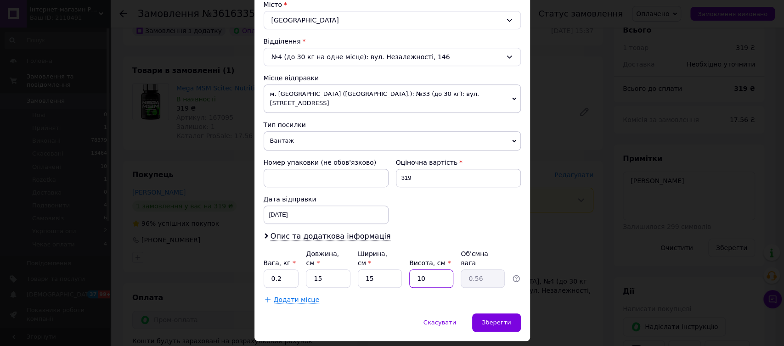
type input "0.1"
type input "5"
type input "0.28"
type input "5"
click at [485, 319] on span "Зберегти" at bounding box center [496, 322] width 29 height 7
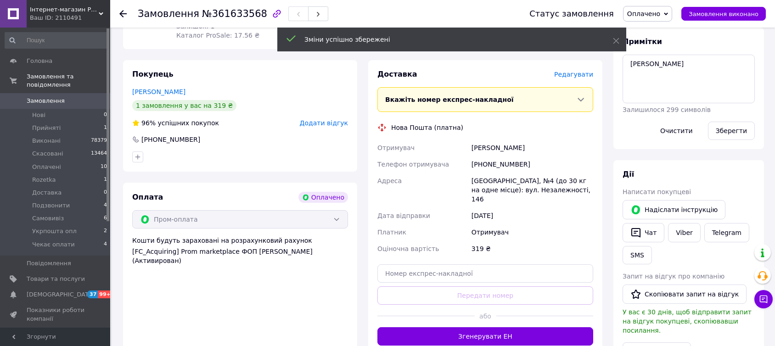
scroll to position [153, 0]
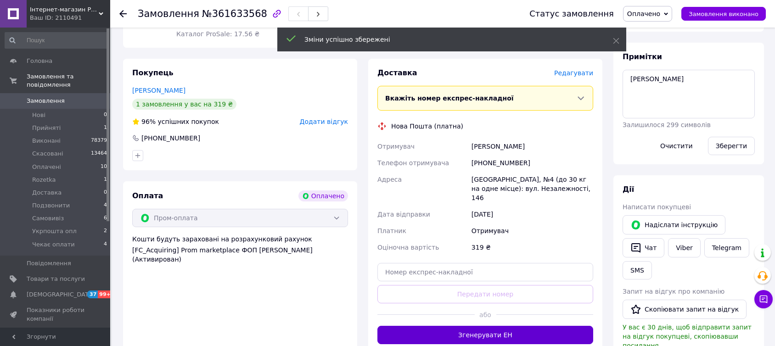
click at [443, 326] on button "Згенерувати ЕН" at bounding box center [486, 335] width 216 height 18
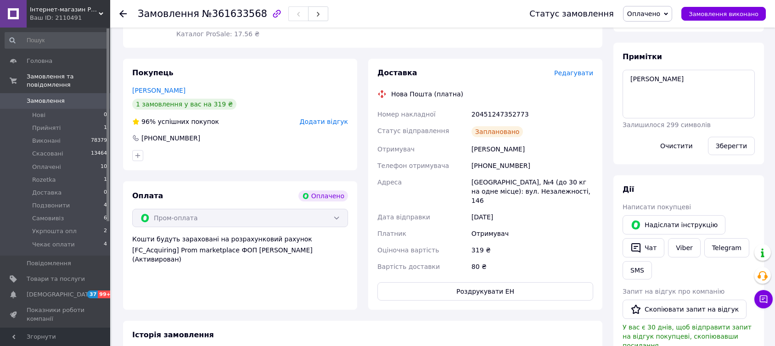
click at [121, 12] on icon at bounding box center [122, 13] width 7 height 7
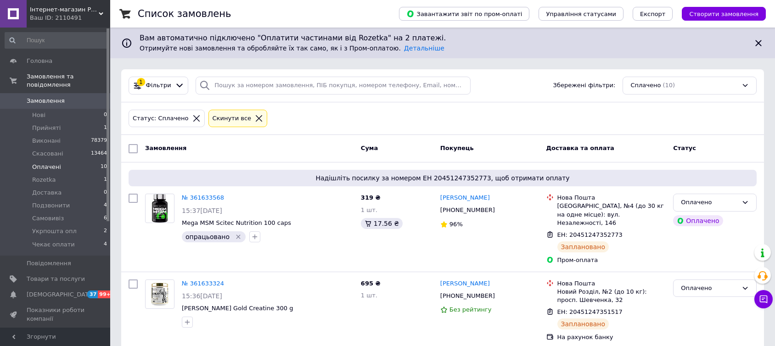
click at [44, 97] on span "Замовлення" at bounding box center [46, 101] width 38 height 8
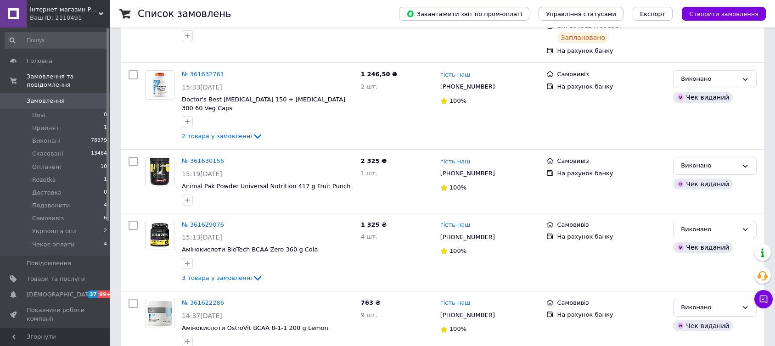
scroll to position [255, 0]
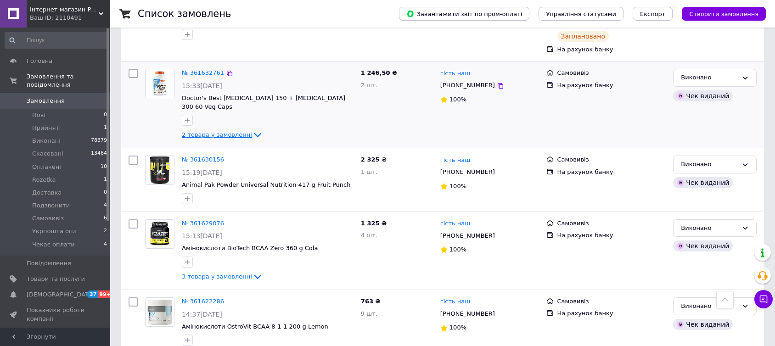
click at [197, 131] on span "2 товара у замовленні" at bounding box center [217, 134] width 70 height 7
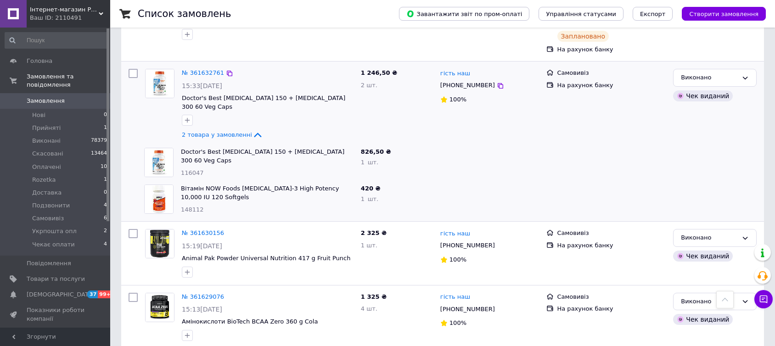
click at [298, 113] on div at bounding box center [267, 120] width 175 height 15
click at [197, 69] on link "№ 361632761" at bounding box center [203, 72] width 42 height 7
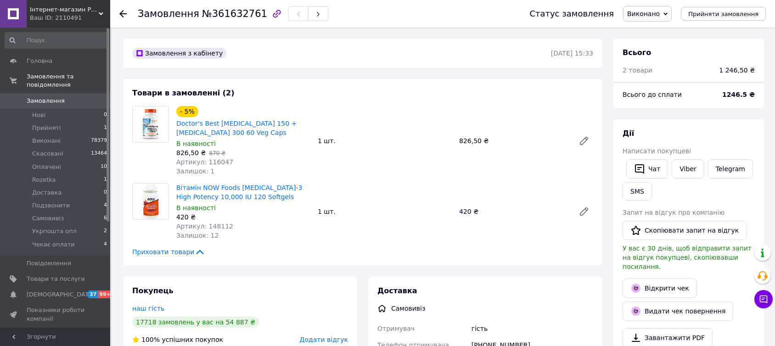
click at [214, 164] on span "Артикул: 116047" at bounding box center [204, 161] width 57 height 7
copy span "116047"
click at [213, 225] on span "Артикул: 148112" at bounding box center [204, 226] width 57 height 7
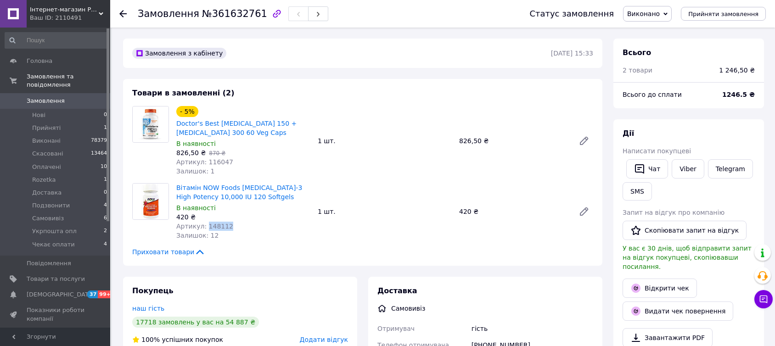
copy span "148112"
click at [121, 12] on use at bounding box center [122, 13] width 7 height 7
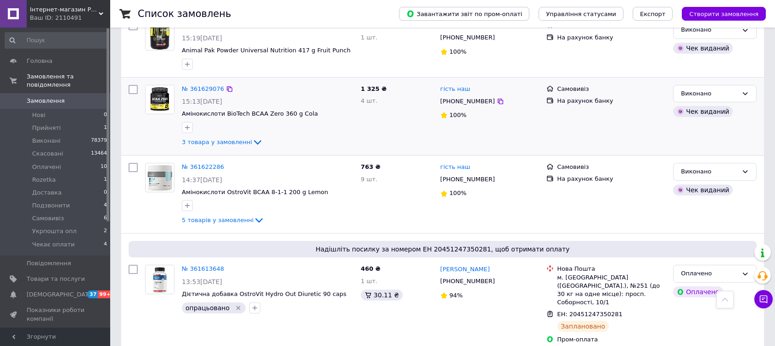
scroll to position [255, 0]
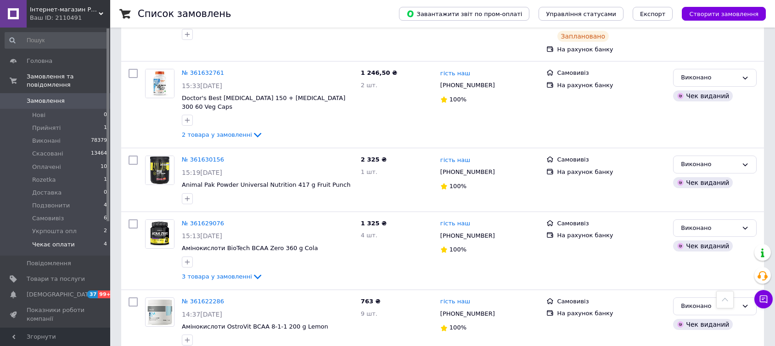
click at [58, 241] on span "Чекає оплати" at bounding box center [53, 245] width 43 height 8
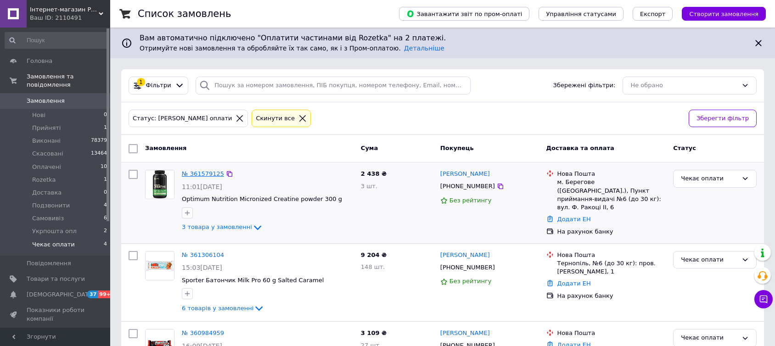
click at [199, 173] on link "№ 361579125" at bounding box center [203, 173] width 42 height 7
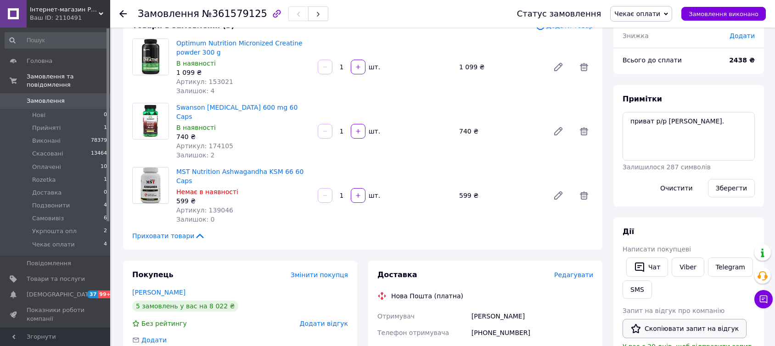
scroll to position [153, 0]
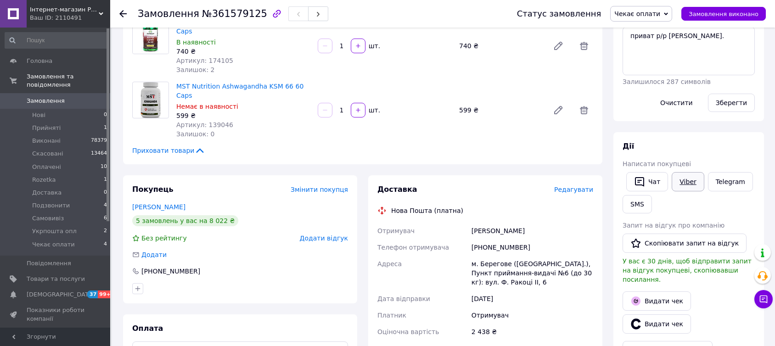
drag, startPoint x: 689, startPoint y: 179, endPoint x: 678, endPoint y: 181, distance: 11.2
click at [689, 179] on link "Viber" at bounding box center [688, 181] width 32 height 19
click at [738, 207] on div "Чат Viber Telegram SMS" at bounding box center [689, 192] width 136 height 45
click at [725, 176] on link "Telegram" at bounding box center [730, 181] width 45 height 19
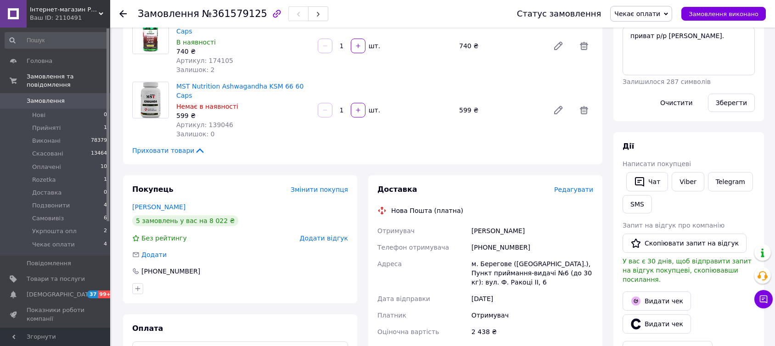
click at [122, 12] on icon at bounding box center [122, 13] width 7 height 7
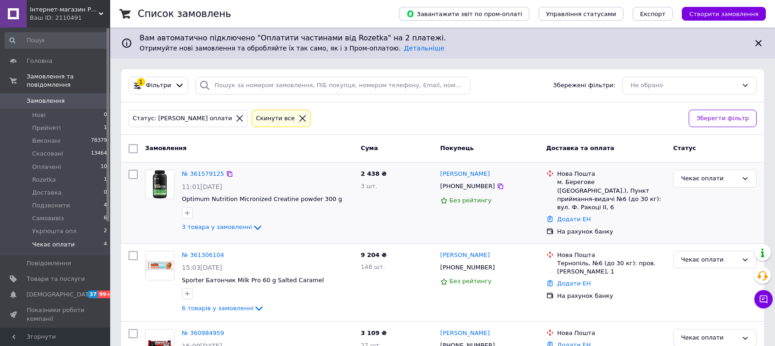
click at [739, 207] on div "Чекає оплати" at bounding box center [715, 202] width 91 height 73
click at [201, 173] on link "№ 361579125" at bounding box center [203, 173] width 42 height 7
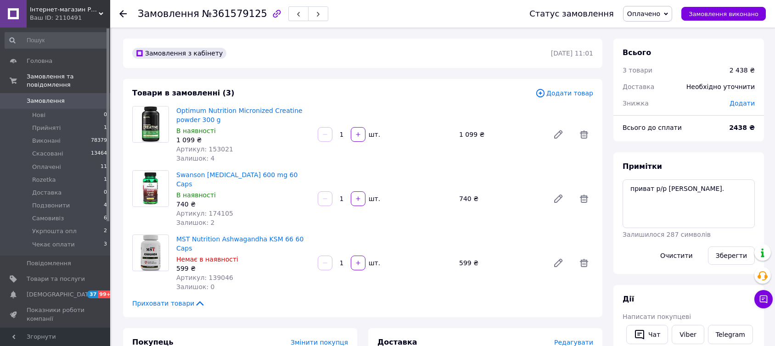
click at [577, 339] on span "Редагувати" at bounding box center [573, 342] width 39 height 7
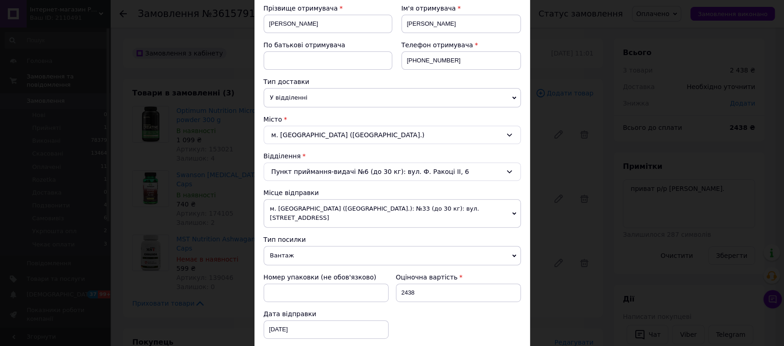
scroll to position [204, 0]
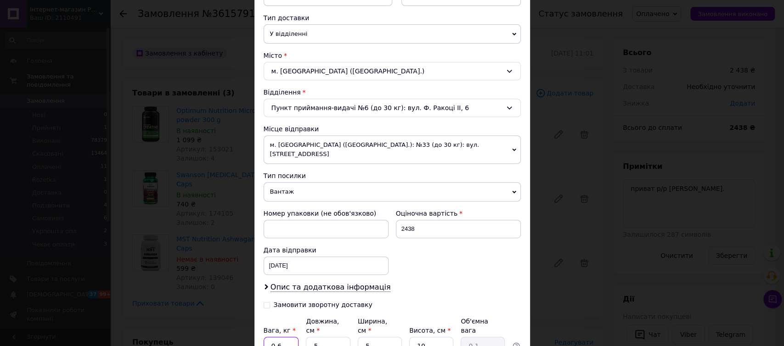
click at [282, 337] on input "0.6" at bounding box center [281, 346] width 35 height 18
type input "0.3"
click at [309, 337] on input "5" at bounding box center [328, 346] width 44 height 18
type input "15"
type input "0.19"
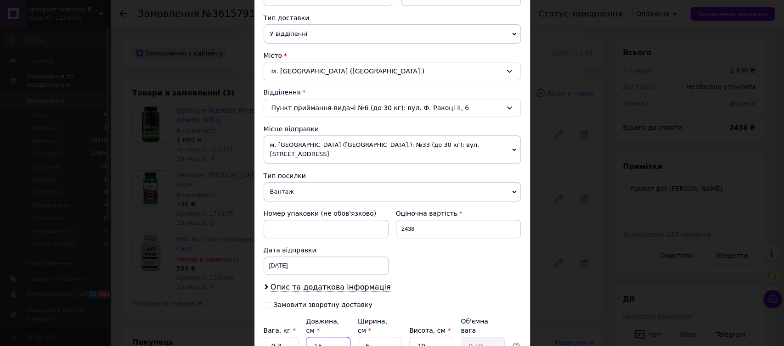
type input "15"
click at [358, 337] on input "5" at bounding box center [380, 346] width 44 height 18
type input "15"
type input "0.56"
type input "15"
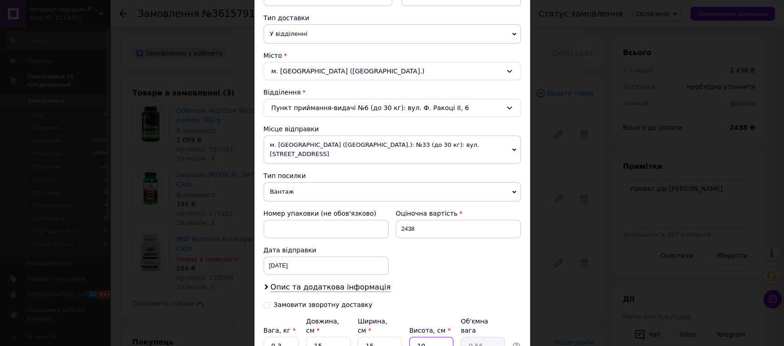
click at [433, 337] on input "10" at bounding box center [431, 346] width 44 height 18
type input "1"
type input "0.1"
type input "8"
type input "0.45"
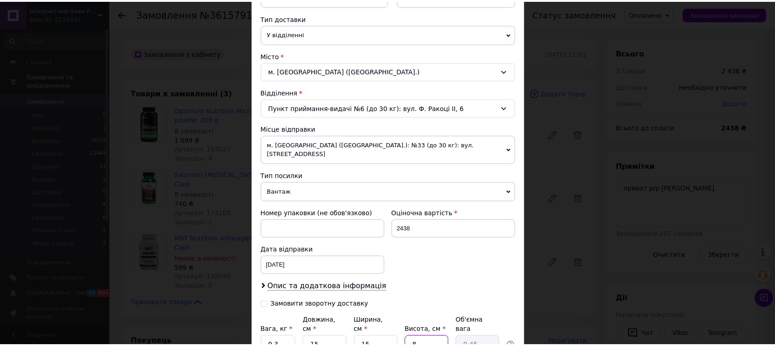
scroll to position [255, 0]
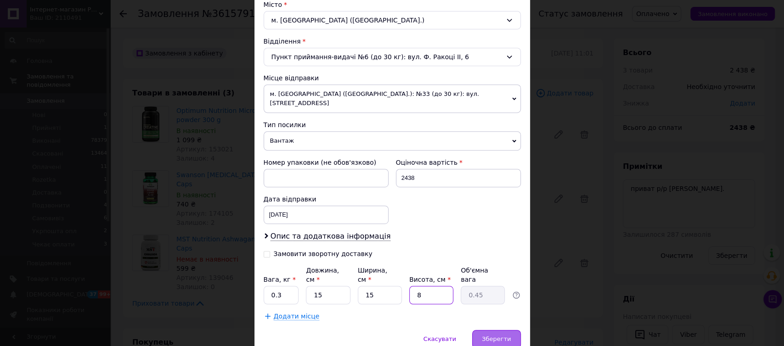
type input "8"
click at [491, 336] on span "Зберегти" at bounding box center [496, 339] width 29 height 7
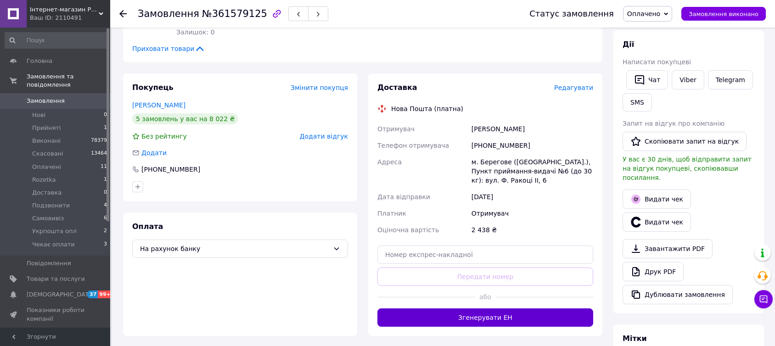
click at [443, 309] on button "Згенерувати ЕН" at bounding box center [486, 318] width 216 height 18
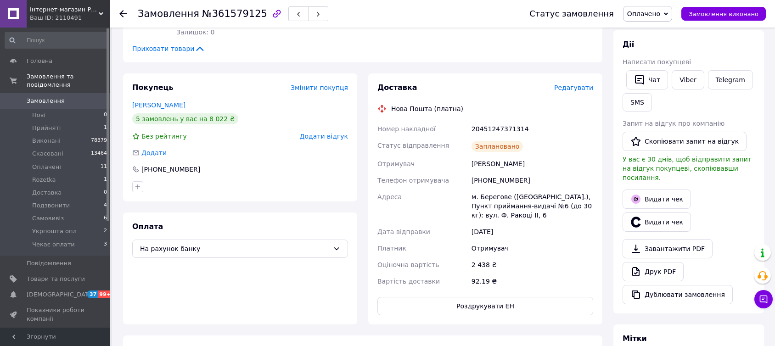
click at [122, 10] on icon at bounding box center [122, 13] width 7 height 7
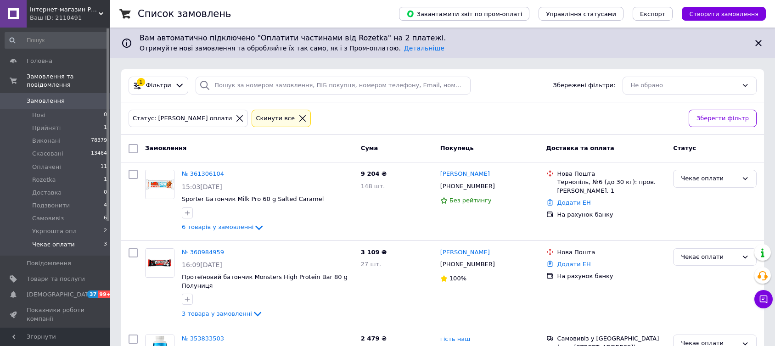
click at [45, 97] on span "Замовлення" at bounding box center [46, 101] width 38 height 8
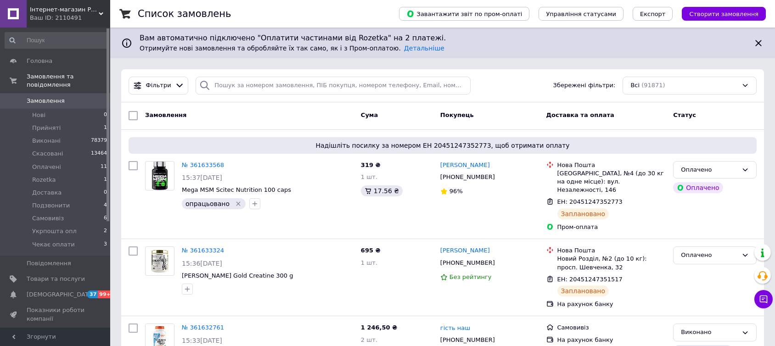
click at [45, 97] on span "Замовлення" at bounding box center [46, 101] width 38 height 8
click at [46, 214] on span "Самовивіз" at bounding box center [48, 218] width 32 height 8
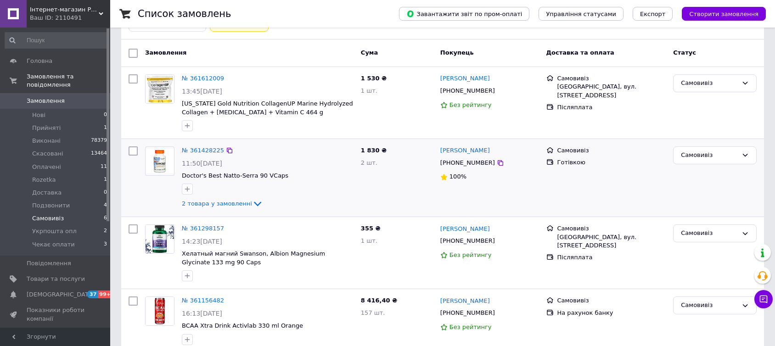
scroll to position [153, 0]
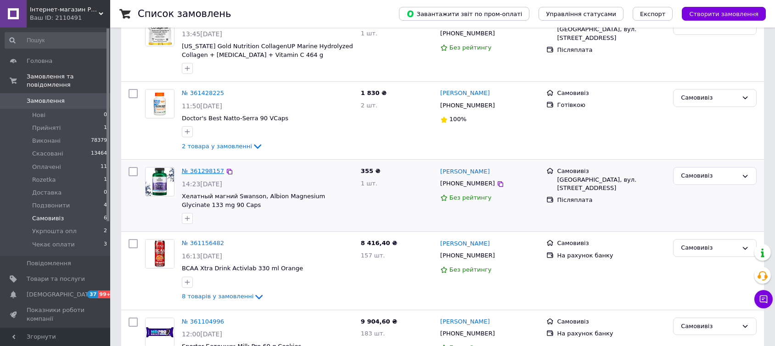
click at [200, 170] on link "№ 361298157" at bounding box center [203, 171] width 42 height 7
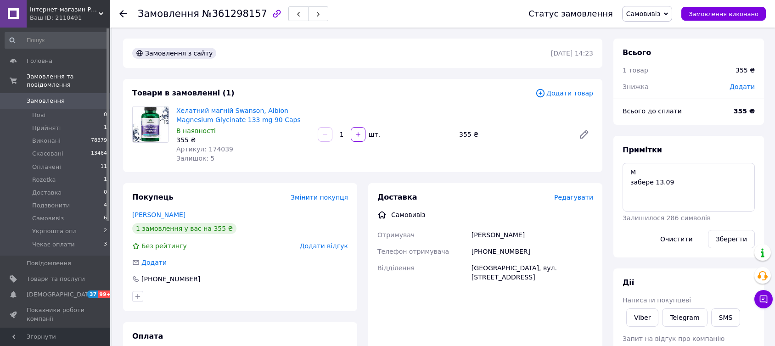
click at [123, 11] on icon at bounding box center [122, 13] width 7 height 7
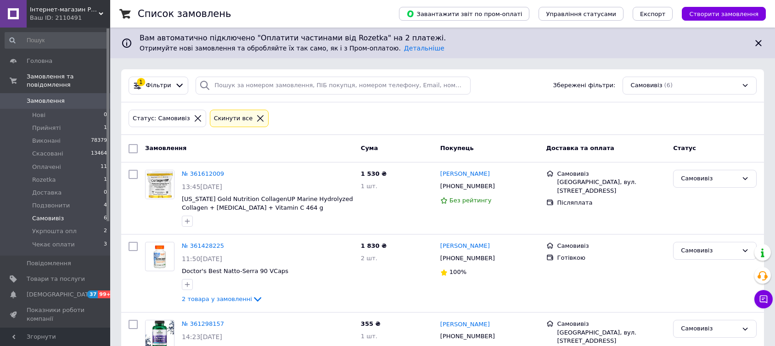
click at [48, 97] on span "Замовлення" at bounding box center [46, 101] width 38 height 8
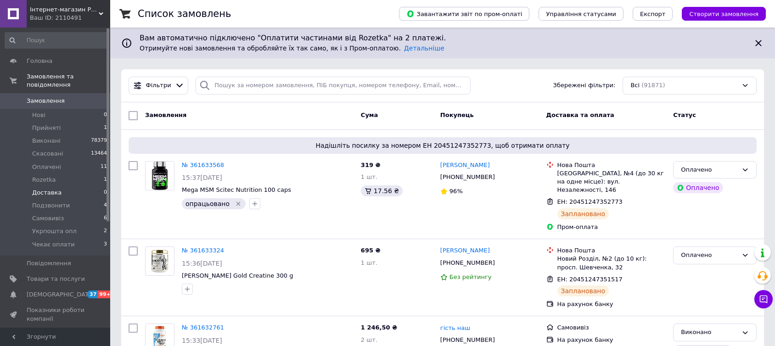
click at [44, 189] on span "Доставка" at bounding box center [46, 193] width 29 height 8
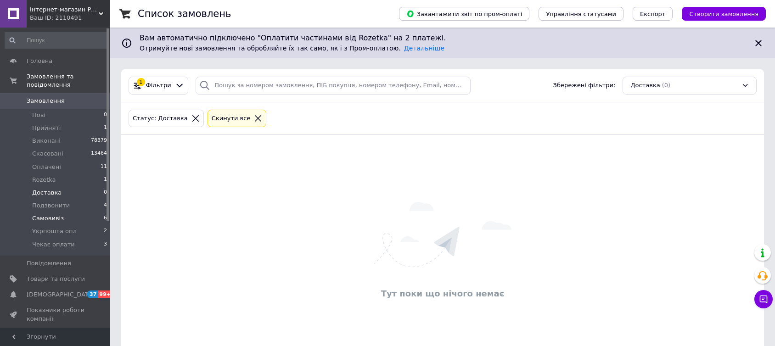
drag, startPoint x: 48, startPoint y: 211, endPoint x: 55, endPoint y: 210, distance: 6.4
click at [49, 214] on span "Самовивіз" at bounding box center [48, 218] width 32 height 8
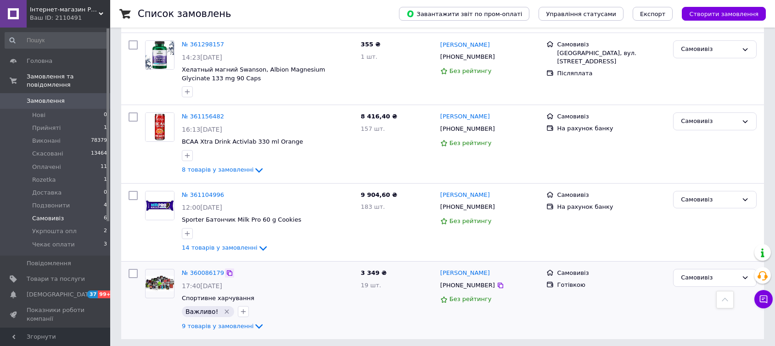
scroll to position [369, 0]
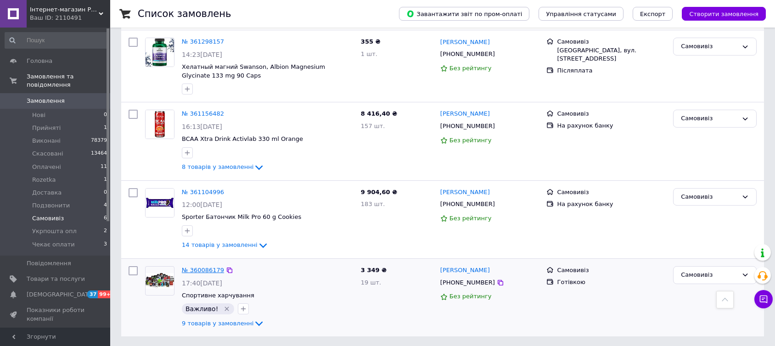
click at [204, 269] on link "№ 360086179" at bounding box center [203, 270] width 42 height 7
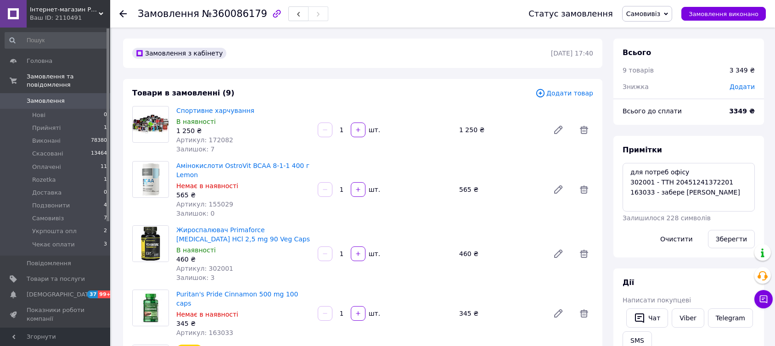
click at [565, 93] on span "Додати товар" at bounding box center [565, 93] width 58 height 10
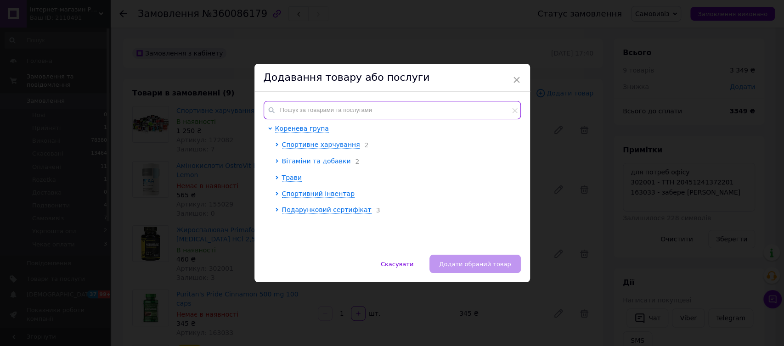
click at [297, 107] on input "text" at bounding box center [392, 110] width 257 height 18
paste input "222004"
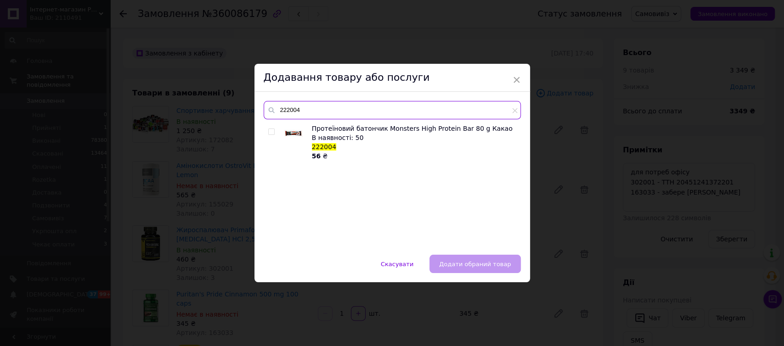
type input "222004"
click at [269, 134] on input "checkbox" at bounding box center [271, 132] width 6 height 6
checkbox input "true"
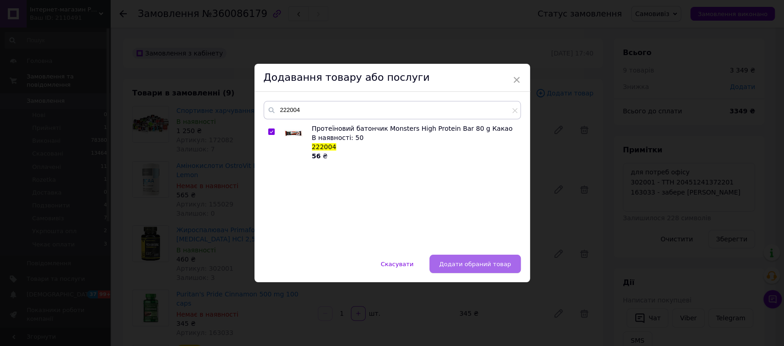
click at [472, 258] on button "Додати обраний товар" at bounding box center [474, 264] width 91 height 18
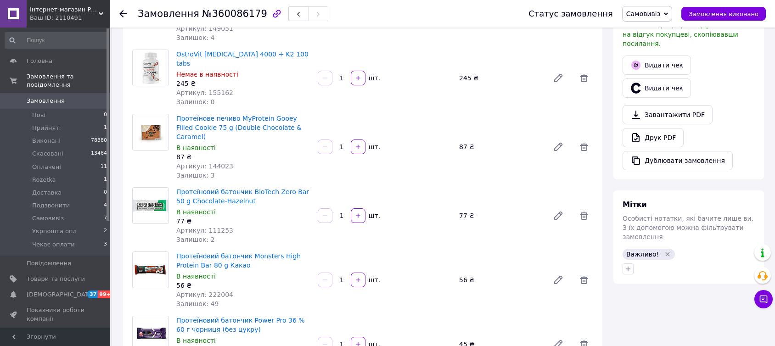
scroll to position [459, 0]
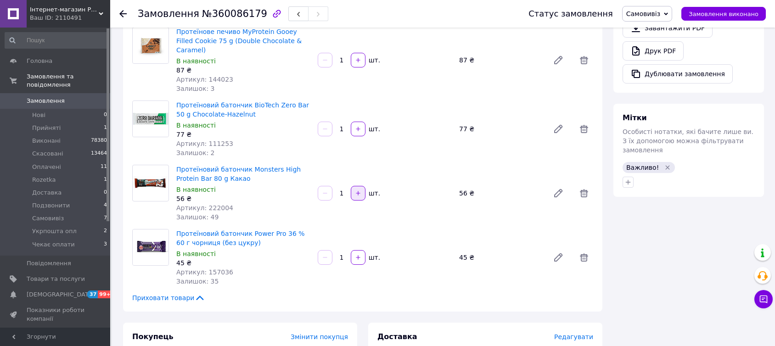
click at [358, 190] on icon "button" at bounding box center [358, 193] width 6 height 6
type input "2"
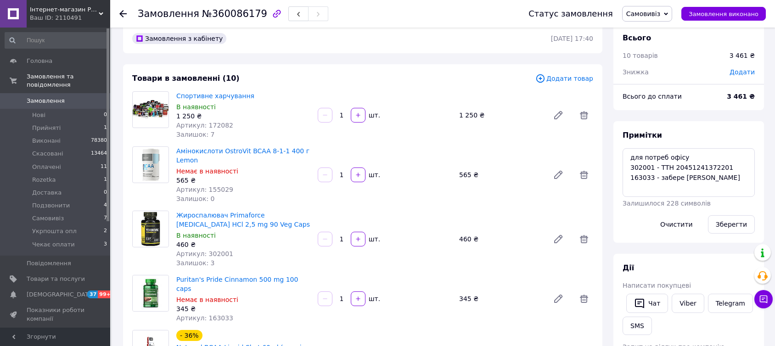
scroll to position [0, 0]
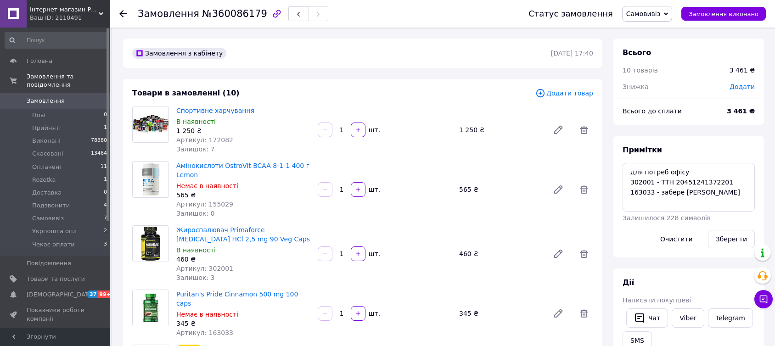
click at [564, 95] on span "Додати товар" at bounding box center [565, 93] width 58 height 10
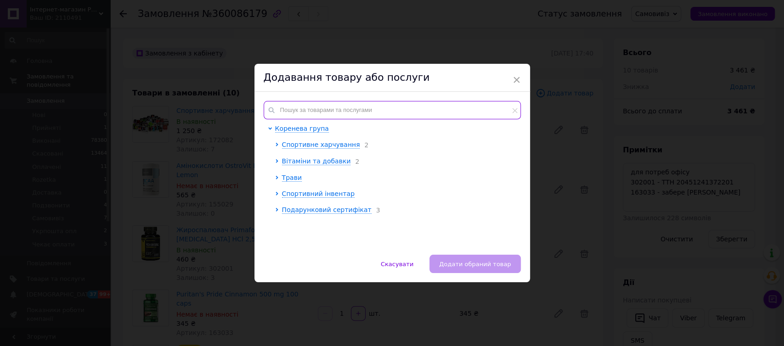
click at [305, 107] on input "text" at bounding box center [392, 110] width 257 height 18
paste input "222007"
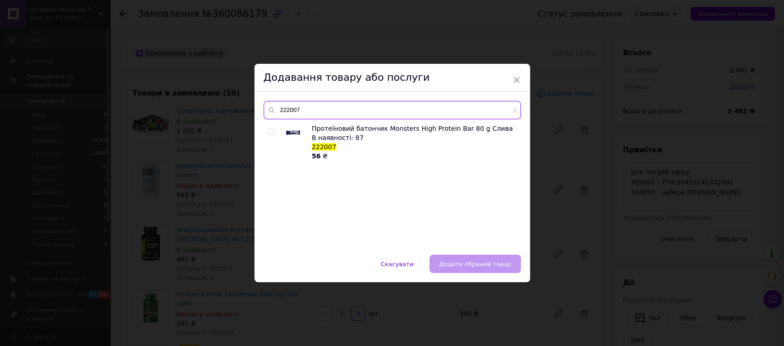
type input "222007"
drag, startPoint x: 270, startPoint y: 130, endPoint x: 360, endPoint y: 180, distance: 103.0
click at [269, 130] on input "checkbox" at bounding box center [271, 132] width 6 height 6
checkbox input "true"
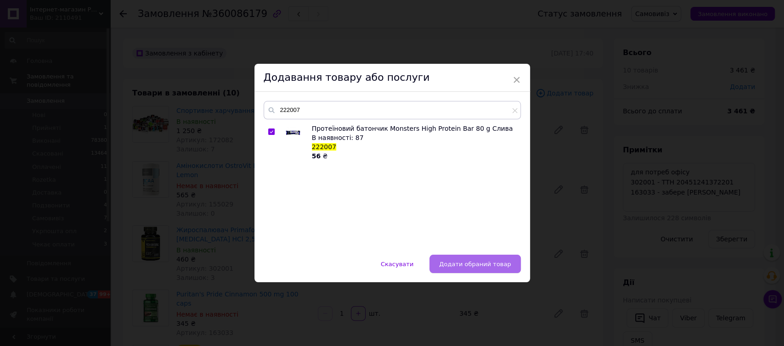
click at [477, 266] on span "Додати обраний товар" at bounding box center [475, 264] width 72 height 7
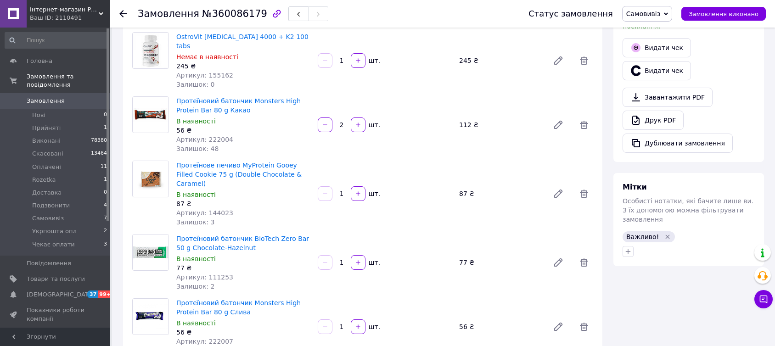
scroll to position [408, 0]
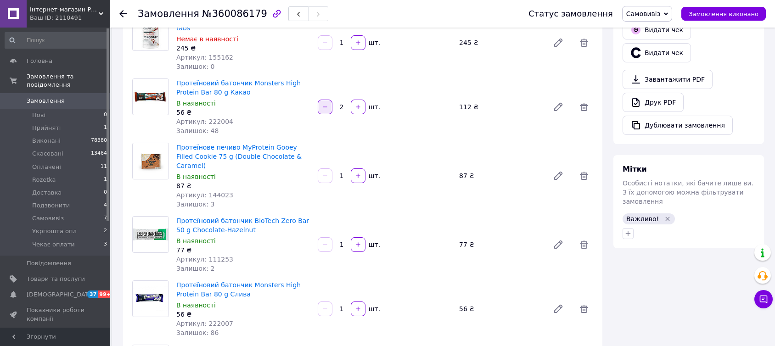
click at [324, 104] on icon "button" at bounding box center [325, 107] width 6 height 6
type input "1"
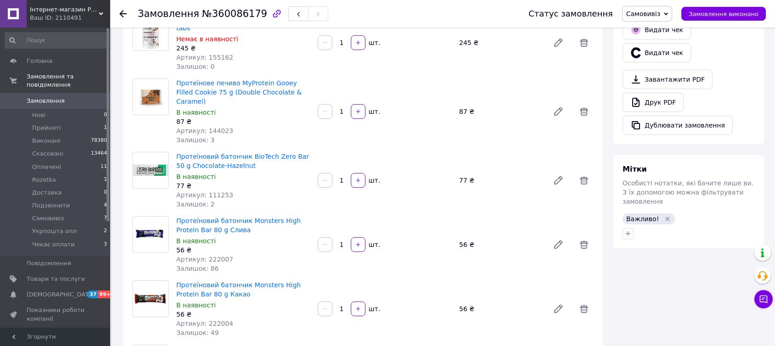
scroll to position [382, 0]
click at [357, 306] on icon "button" at bounding box center [358, 309] width 6 height 6
type input "2"
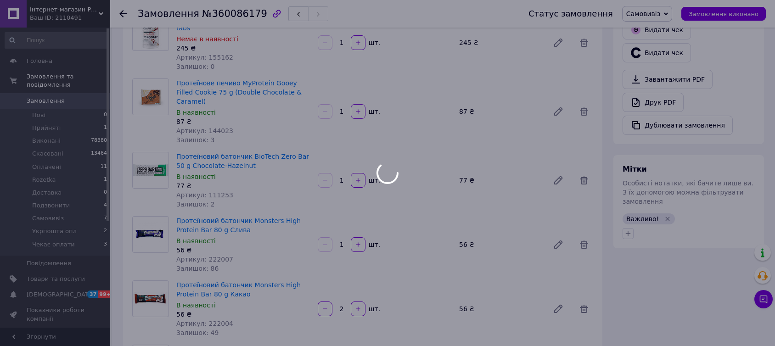
scroll to position [404, 0]
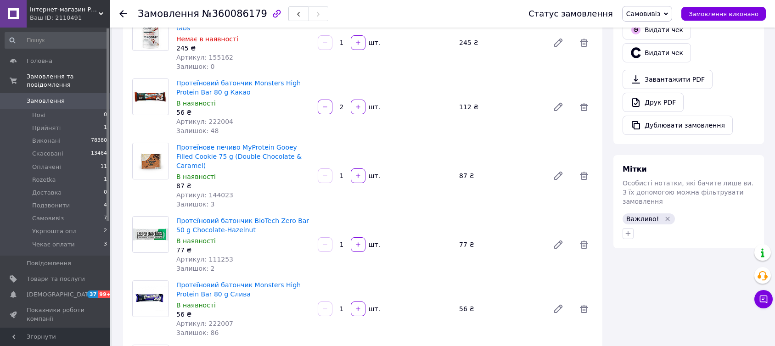
click at [122, 13] on use at bounding box center [122, 13] width 7 height 7
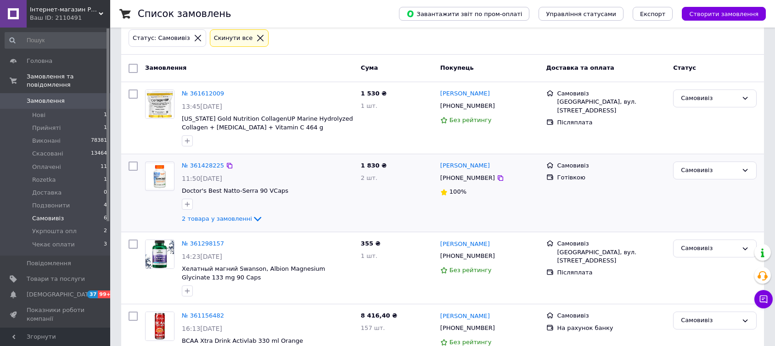
scroll to position [204, 0]
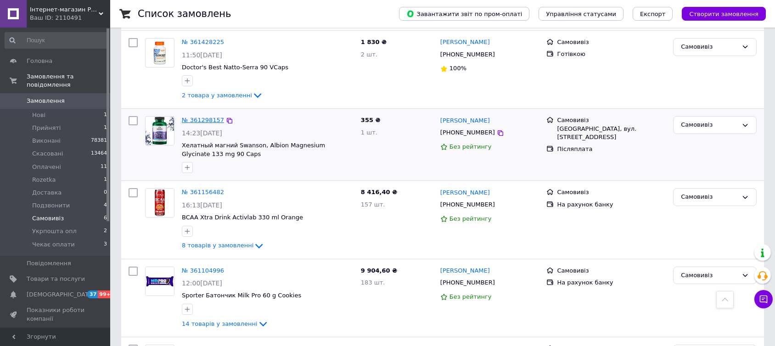
click at [202, 119] on link "№ 361298157" at bounding box center [203, 120] width 42 height 7
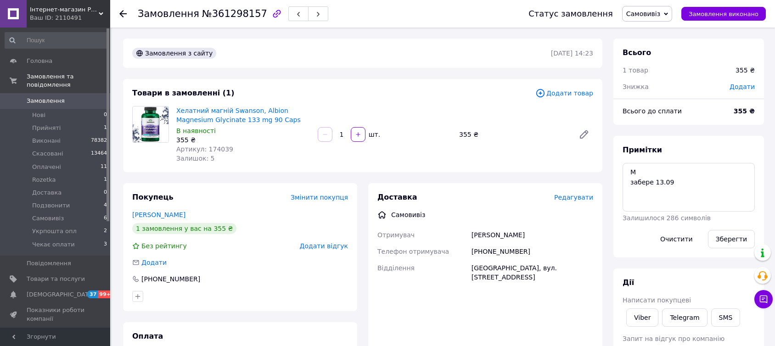
click at [123, 12] on icon at bounding box center [122, 13] width 7 height 7
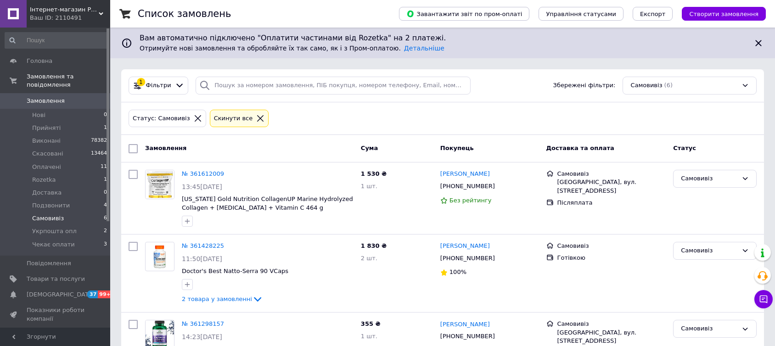
click at [42, 97] on span "Замовлення" at bounding box center [46, 101] width 38 height 8
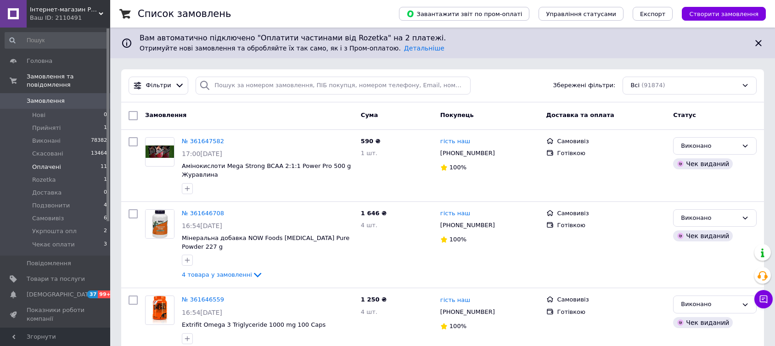
click at [45, 163] on span "Оплачені" at bounding box center [46, 167] width 29 height 8
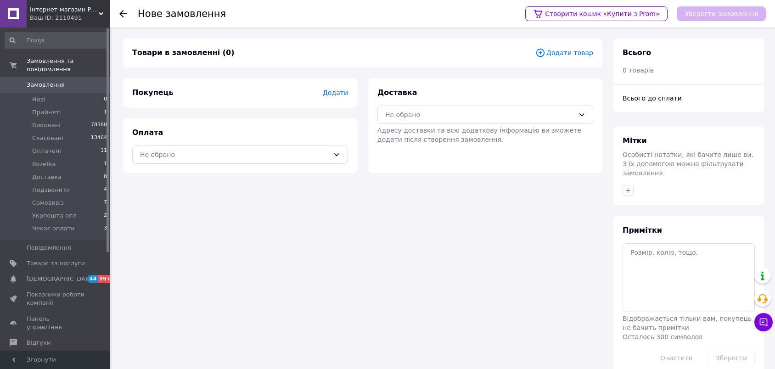
click at [564, 51] on span "Додати товар" at bounding box center [565, 53] width 58 height 10
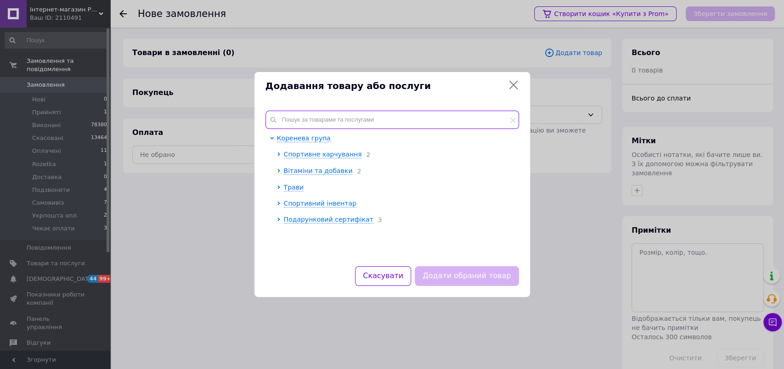
click at [327, 125] on input "text" at bounding box center [392, 120] width 254 height 18
paste input "222004"
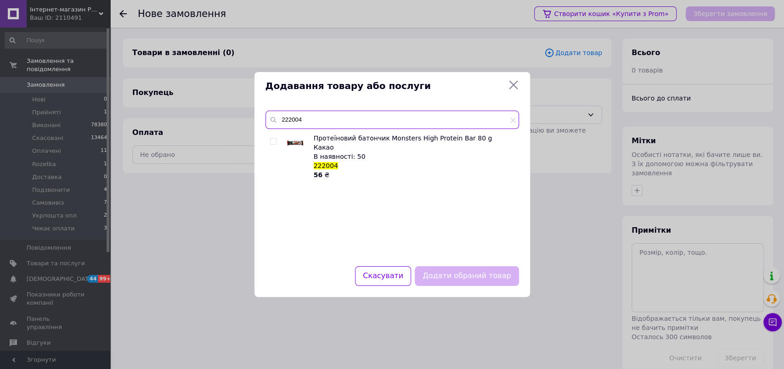
type input "222004"
click at [271, 51] on div "Додавання товару або послуги 222004 Протеїновий батончик Monsters High Protein …" at bounding box center [392, 184] width 784 height 369
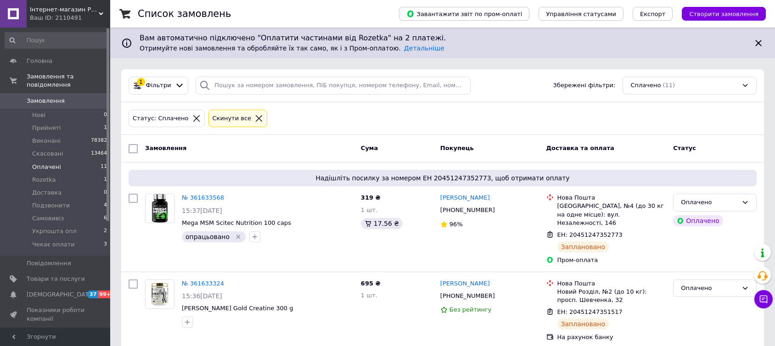
click at [46, 97] on span "Замовлення" at bounding box center [46, 101] width 38 height 8
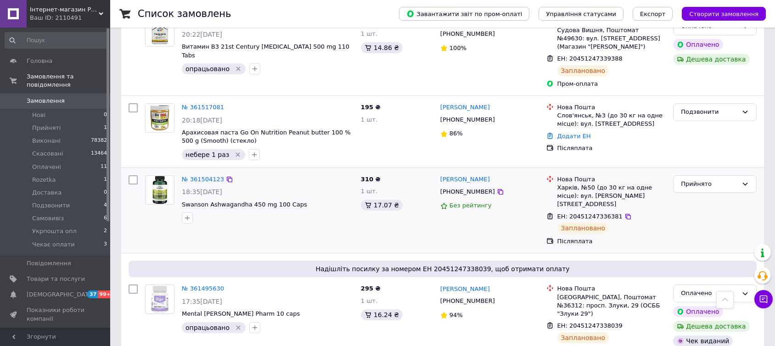
scroll to position [2551, 0]
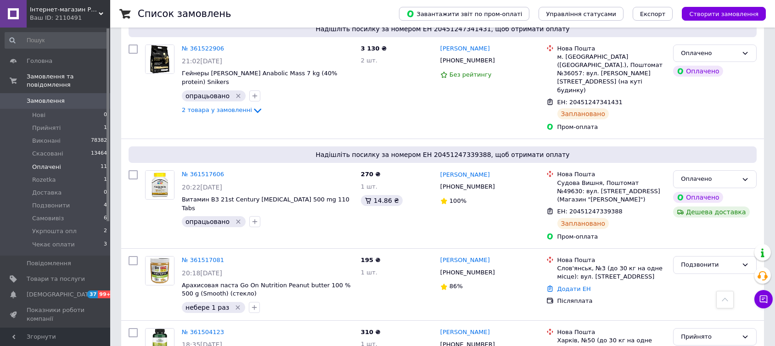
click at [45, 163] on span "Оплачені" at bounding box center [46, 167] width 29 height 8
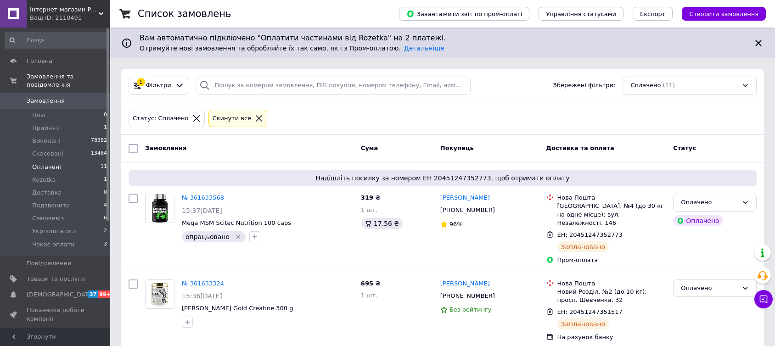
click at [40, 97] on span "Замовлення" at bounding box center [46, 101] width 38 height 8
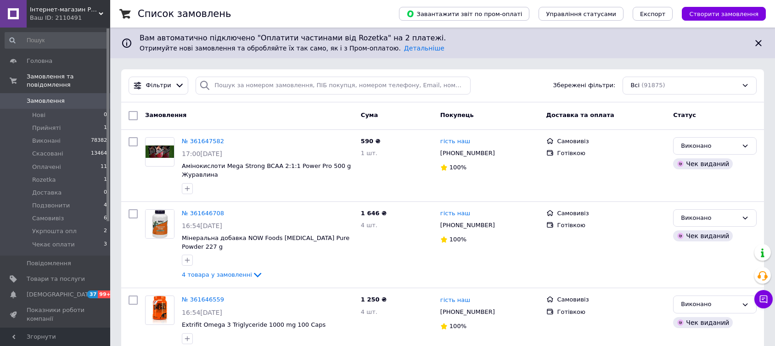
click at [42, 97] on span "Замовлення" at bounding box center [46, 101] width 38 height 8
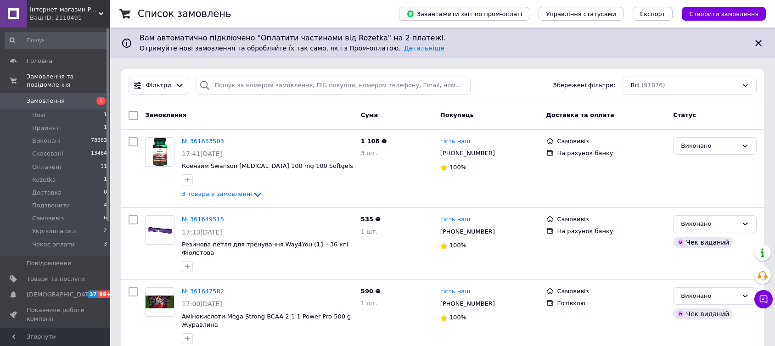
click at [48, 97] on span "Замовлення" at bounding box center [46, 101] width 38 height 8
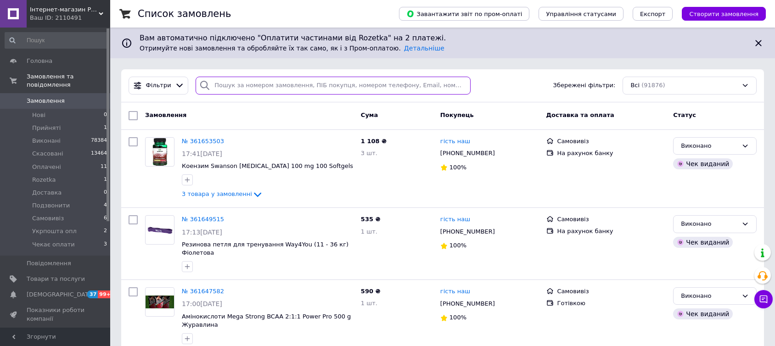
click at [222, 88] on input "search" at bounding box center [333, 86] width 275 height 18
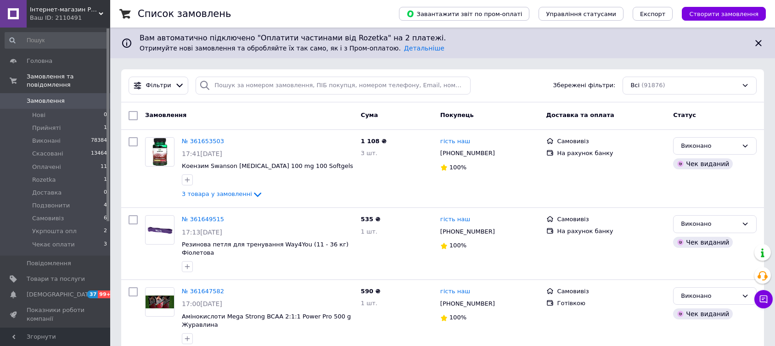
drag, startPoint x: 197, startPoint y: 139, endPoint x: 421, endPoint y: 162, distance: 225.8
click at [197, 139] on link "№ 361653503" at bounding box center [203, 141] width 42 height 7
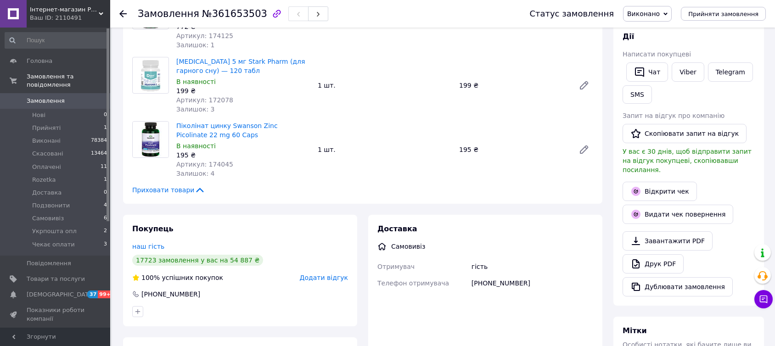
scroll to position [1, 0]
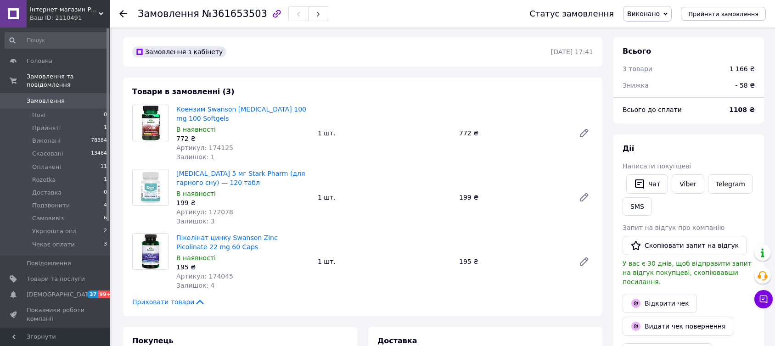
click at [122, 12] on icon at bounding box center [122, 13] width 7 height 7
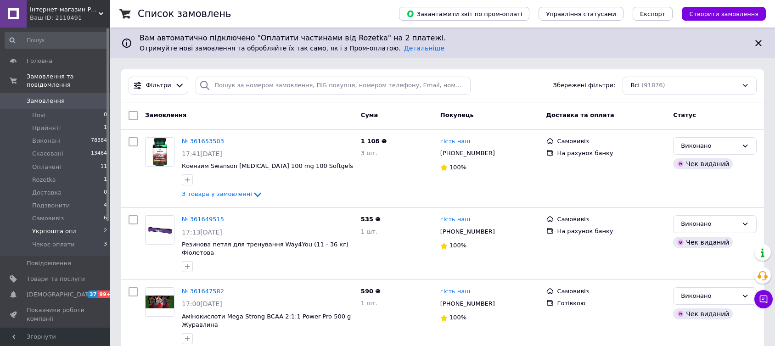
click at [50, 227] on span "Укрпошта опл" at bounding box center [54, 231] width 45 height 8
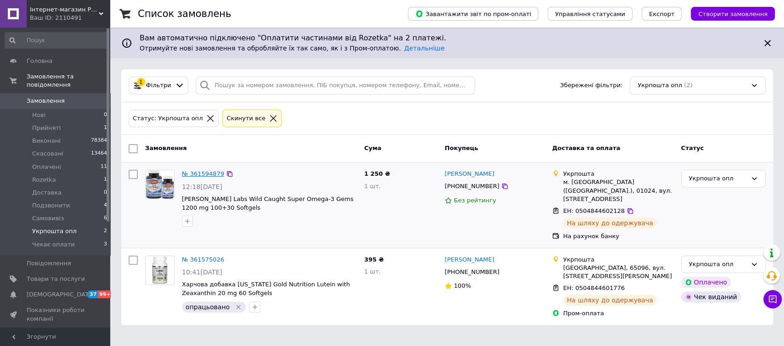
click at [207, 175] on link "№ 361594879" at bounding box center [203, 173] width 42 height 7
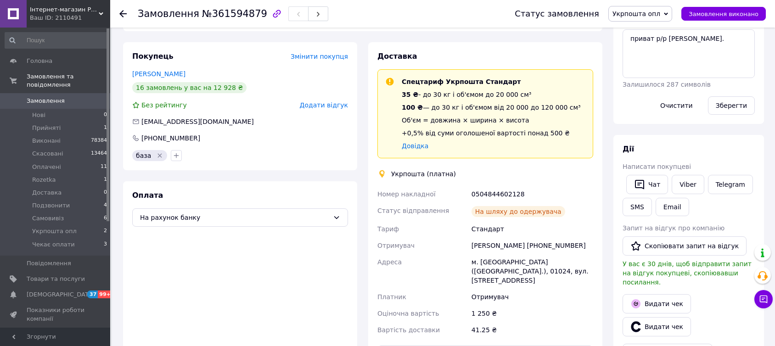
scroll to position [153, 0]
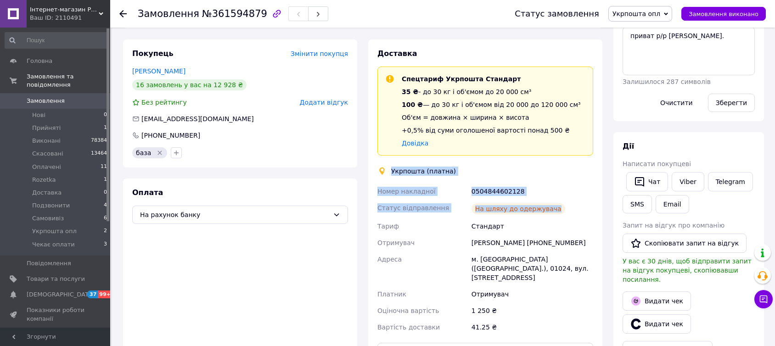
drag, startPoint x: 389, startPoint y: 159, endPoint x: 566, endPoint y: 203, distance: 182.4
click at [566, 203] on div "Доставка Спецтариф Укрпошта Стандарт 35 ₴ - до 30 кг і об'ємом до 20 000 см³ 10…" at bounding box center [486, 205] width 216 height 313
copy div "Укрпошта (платна) Номер накладної 0504844602128 Статус відправлення На шляху до…"
click at [688, 181] on link "Viber" at bounding box center [688, 181] width 32 height 19
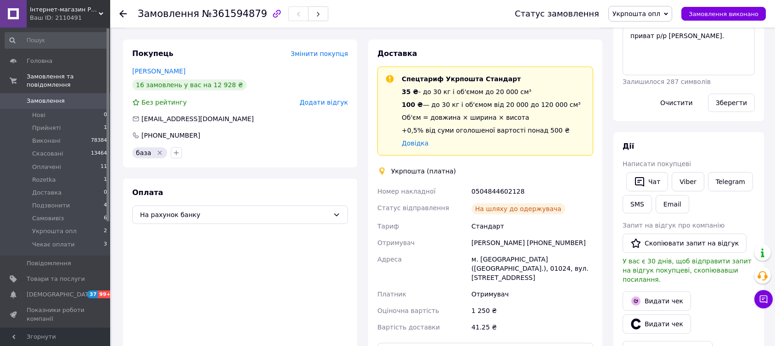
click at [736, 214] on div "Чат Viber Telegram SMS Email" at bounding box center [689, 192] width 136 height 45
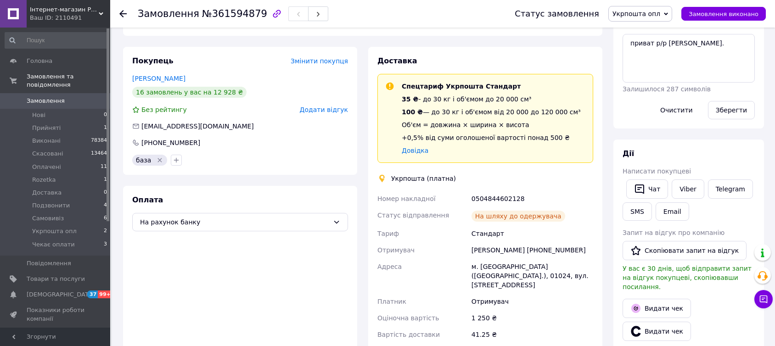
scroll to position [0, 0]
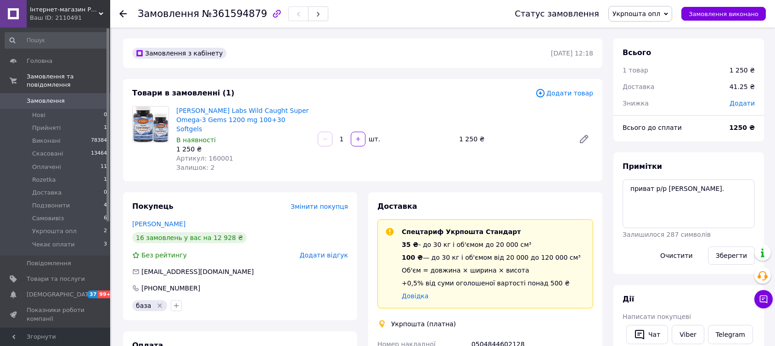
click at [668, 13] on icon at bounding box center [666, 13] width 4 height 3
click at [645, 45] on li "Виконано" at bounding box center [640, 46] width 63 height 14
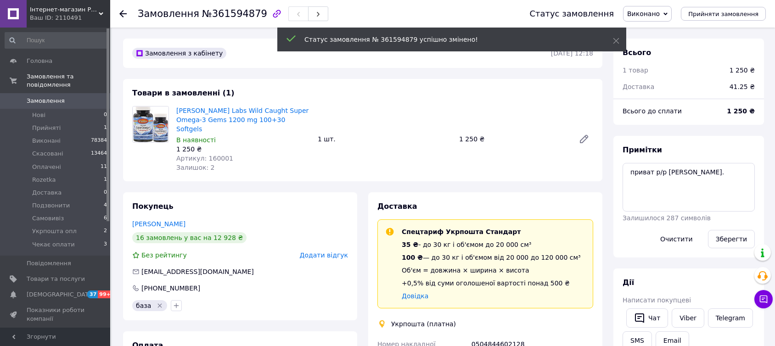
click at [123, 12] on icon at bounding box center [122, 13] width 7 height 7
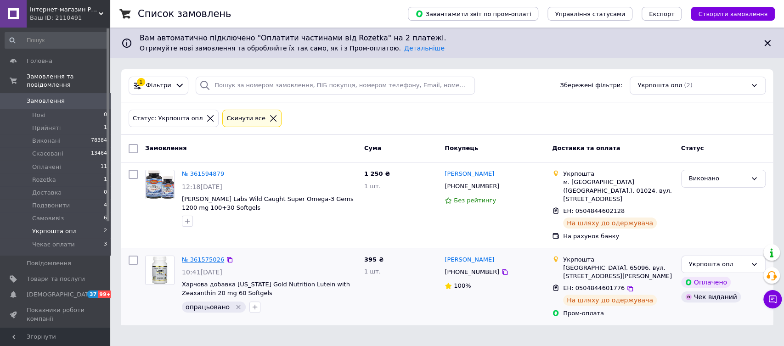
click at [201, 256] on link "№ 361575026" at bounding box center [203, 259] width 42 height 7
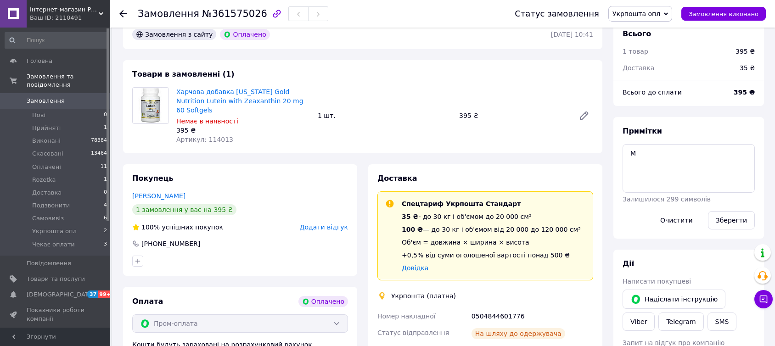
scroll to position [204, 0]
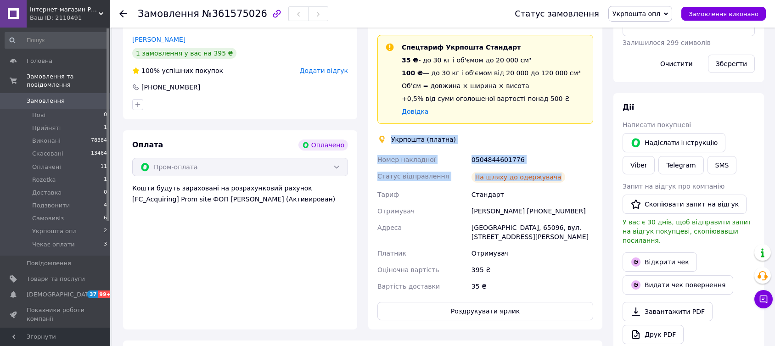
drag, startPoint x: 389, startPoint y: 127, endPoint x: 565, endPoint y: 170, distance: 181.2
click at [565, 170] on div "Доставка Спецтариф Укрпошта Стандарт 35 ₴ - до 30 кг і об'ємом до 20 000 см³ 10…" at bounding box center [486, 169] width 216 height 304
copy div "Укрпошта (платна) Номер накладної 0504844601776 Статус відправлення На шляху до…"
click at [655, 156] on link "Viber" at bounding box center [639, 165] width 32 height 18
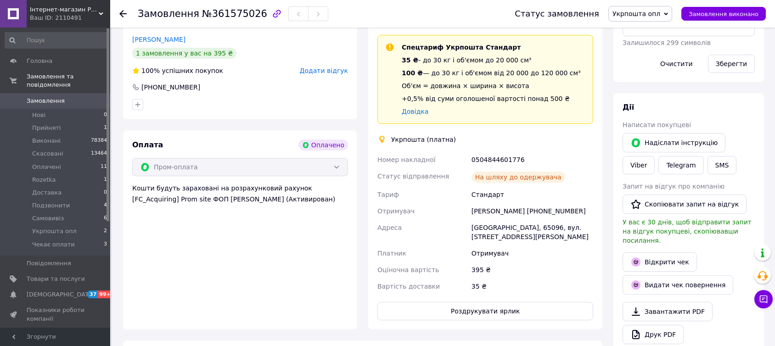
click at [732, 174] on div "Надіслати інструкцію Viber Telegram SMS" at bounding box center [689, 153] width 136 height 45
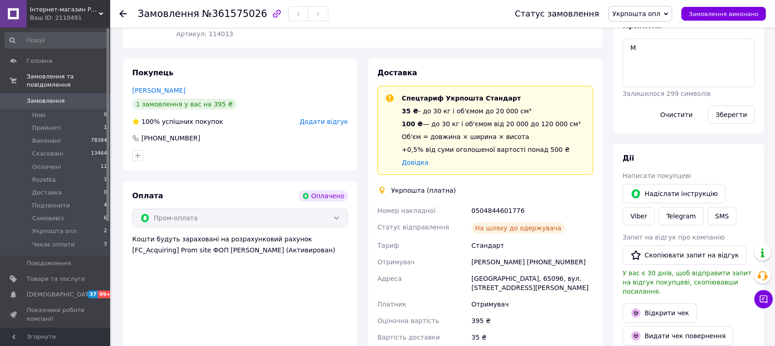
click at [735, 220] on div "Надіслати інструкцію Viber Telegram SMS" at bounding box center [689, 204] width 136 height 45
click at [734, 165] on div "[PERSON_NAME] покупцеві   [PERSON_NAME] інструкцію Viber Telegram SMS Запит на …" at bounding box center [689, 287] width 132 height 269
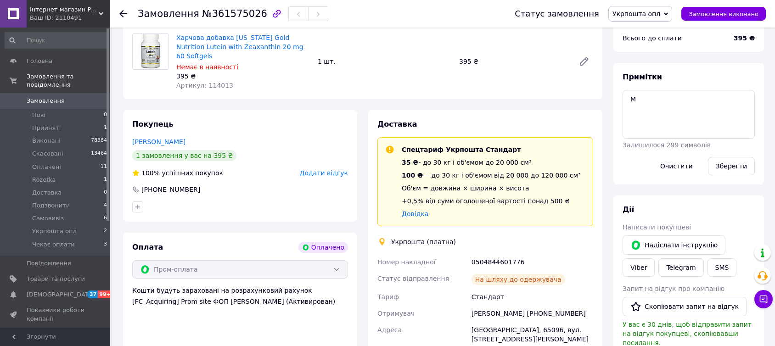
scroll to position [102, 0]
click at [655, 258] on link "Viber" at bounding box center [639, 267] width 32 height 18
click at [735, 212] on div "Дії" at bounding box center [689, 209] width 132 height 11
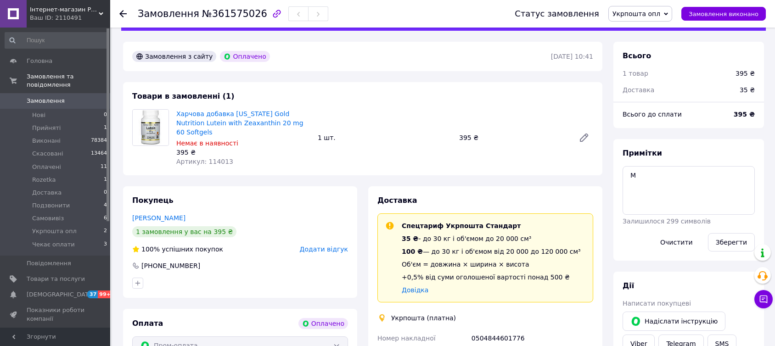
scroll to position [0, 0]
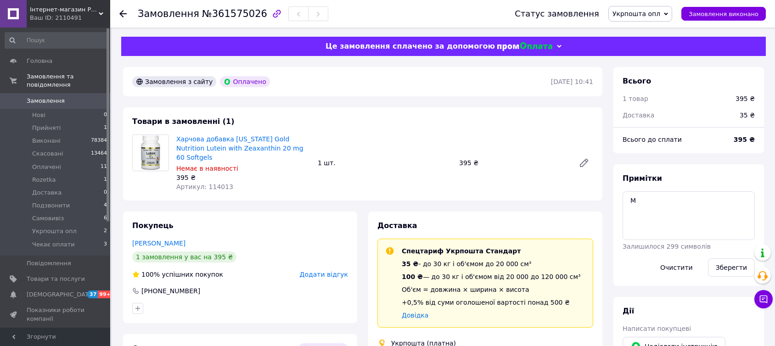
click at [121, 12] on use at bounding box center [122, 13] width 7 height 7
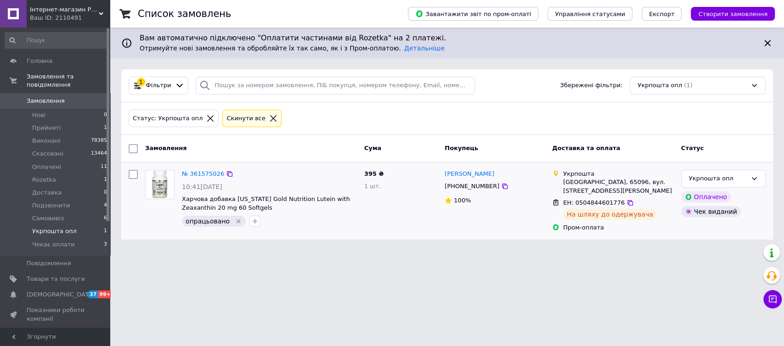
click at [751, 221] on div "Укрпошта опл Оплачено Чек виданий" at bounding box center [723, 200] width 92 height 69
click at [199, 174] on link "№ 361575026" at bounding box center [203, 173] width 42 height 7
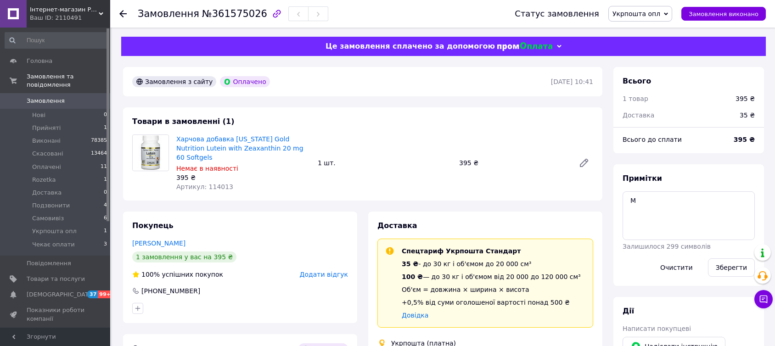
scroll to position [102, 0]
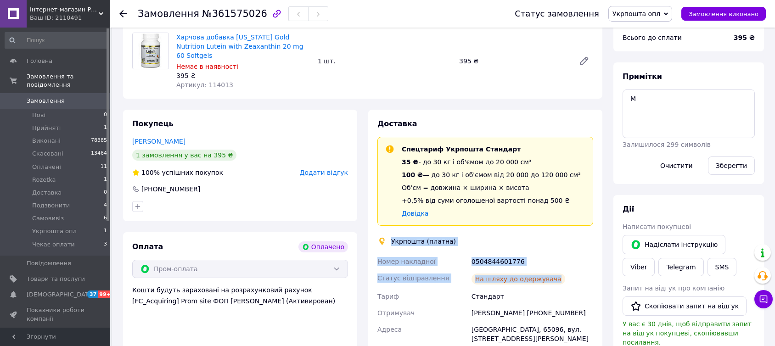
drag, startPoint x: 389, startPoint y: 227, endPoint x: 563, endPoint y: 269, distance: 179.1
click at [563, 269] on div "Доставка Спецтариф Укрпошта Стандарт 35 ₴ - до 30 кг і об'ємом до 20 000 см³ 10…" at bounding box center [486, 271] width 216 height 304
copy div "Укрпошта (платна) Номер накладної 0504844601776 Статус відправлення На шляху до…"
click at [655, 258] on link "Viber" at bounding box center [639, 267] width 32 height 18
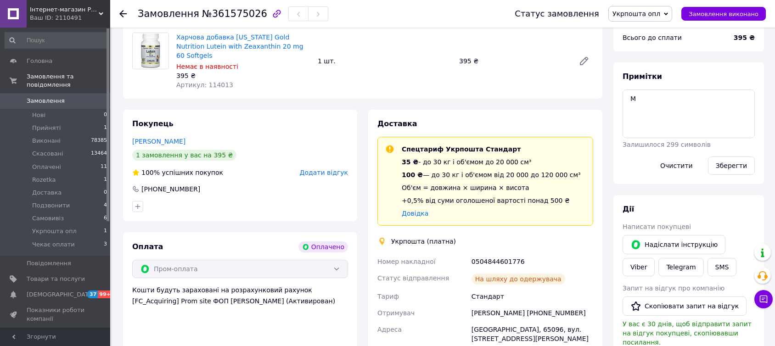
click at [733, 214] on div "Дії" at bounding box center [689, 209] width 132 height 11
click at [737, 221] on div "[PERSON_NAME] покупцеві   [PERSON_NAME] інструкцію Viber Telegram SMS Запит на …" at bounding box center [689, 338] width 132 height 269
drag, startPoint x: 675, startPoint y: 12, endPoint x: 659, endPoint y: 44, distance: 34.9
click at [668, 13] on icon at bounding box center [666, 14] width 4 height 4
drag, startPoint x: 643, startPoint y: 45, endPoint x: 490, endPoint y: 6, distance: 157.7
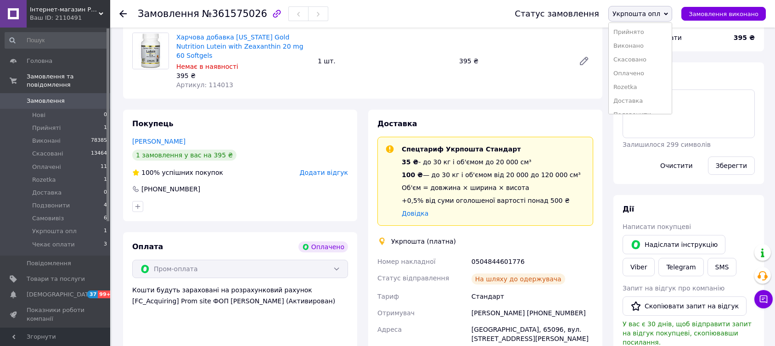
click at [642, 45] on li "Виконано" at bounding box center [640, 46] width 63 height 14
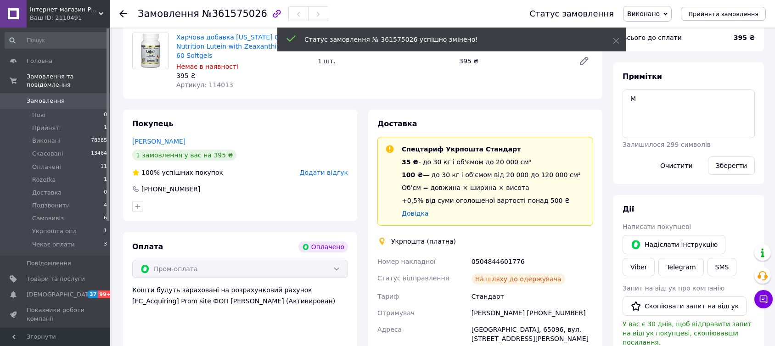
drag, startPoint x: 123, startPoint y: 13, endPoint x: 276, endPoint y: 186, distance: 231.0
click at [123, 14] on body "Інтернет-магазин Proteininlviv Ваш ID: 2110491 Сайт Інтернет-магазин Proteininl…" at bounding box center [387, 329] width 775 height 863
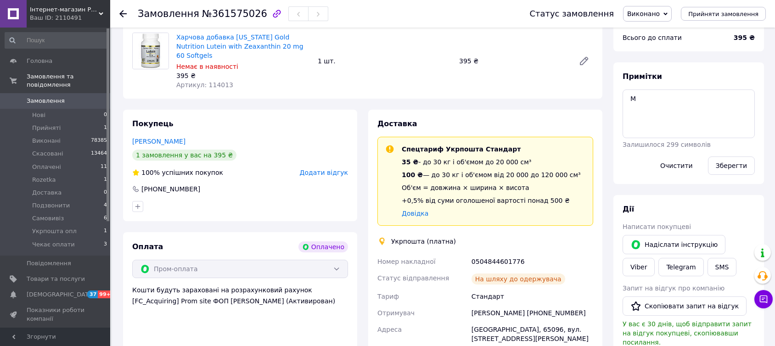
click at [121, 11] on icon at bounding box center [122, 13] width 7 height 7
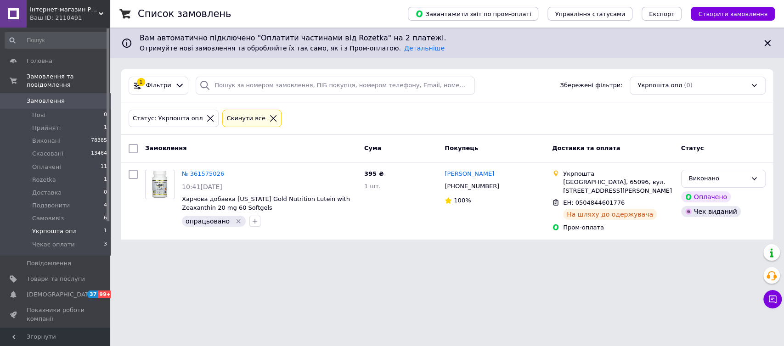
click at [48, 97] on span "Замовлення" at bounding box center [46, 101] width 38 height 8
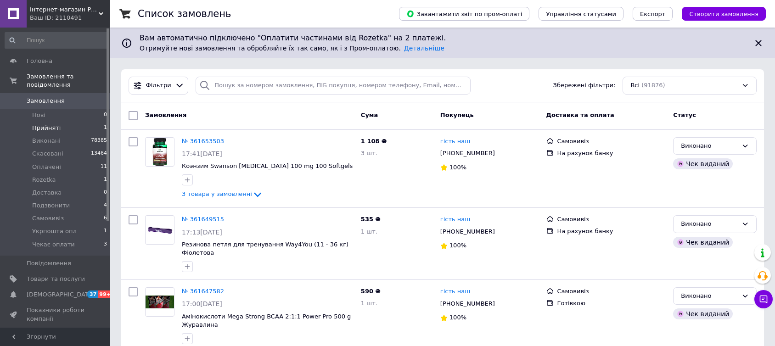
click at [42, 124] on span "Прийняті" at bounding box center [46, 128] width 28 height 8
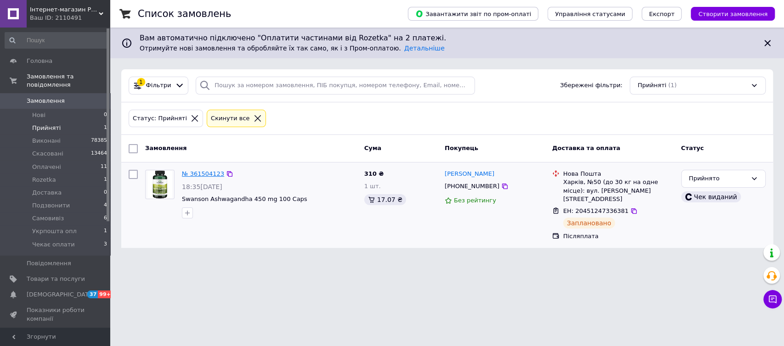
click at [197, 170] on link "№ 361504123" at bounding box center [203, 173] width 42 height 7
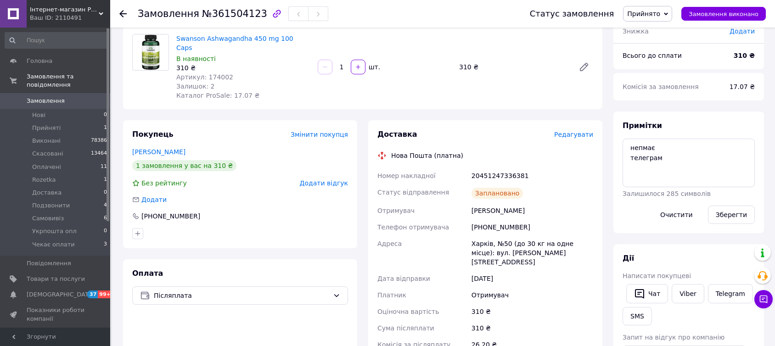
scroll to position [102, 0]
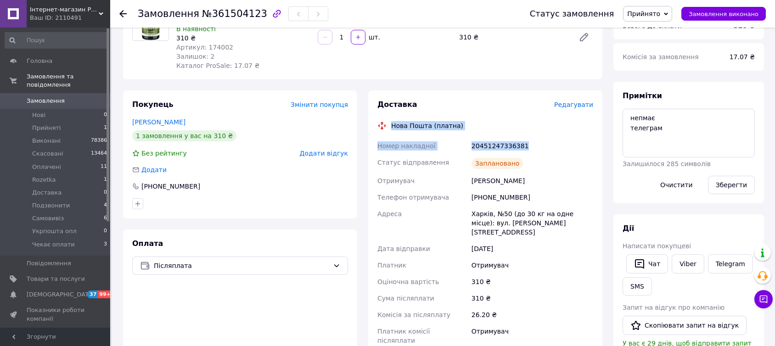
drag, startPoint x: 389, startPoint y: 112, endPoint x: 554, endPoint y: 134, distance: 165.9
click at [554, 134] on div "Доставка Редагувати Нова Пошта (платна) Номер накладної 20451247336381 Статус в…" at bounding box center [486, 246] width 216 height 292
copy div "Нова Пошта (платна) Номер накладної 20451247336381"
click at [718, 261] on link "Telegram" at bounding box center [730, 263] width 45 height 19
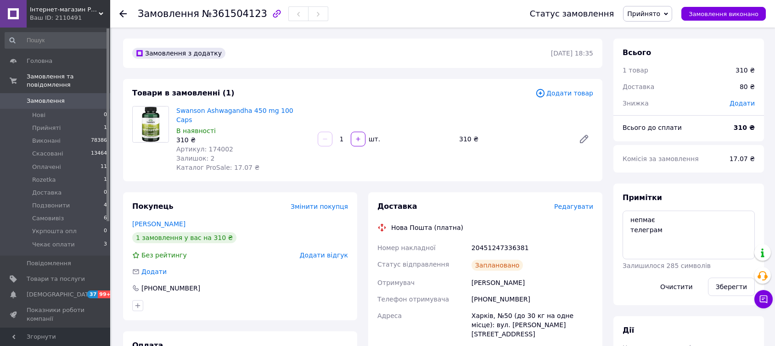
click at [668, 12] on icon at bounding box center [666, 14] width 4 height 4
click at [655, 31] on li "Виконано" at bounding box center [651, 32] width 54 height 14
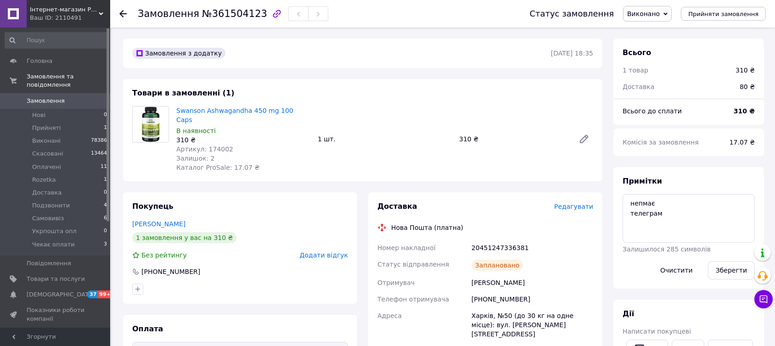
click at [122, 11] on use at bounding box center [122, 13] width 7 height 7
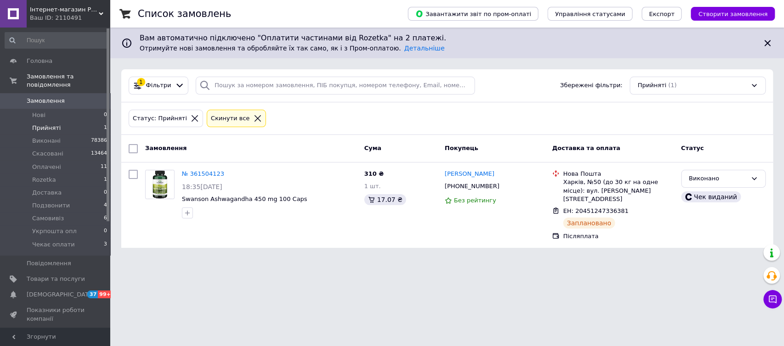
click at [40, 97] on span "Замовлення" at bounding box center [46, 101] width 38 height 8
